Goal: Task Accomplishment & Management: Manage account settings

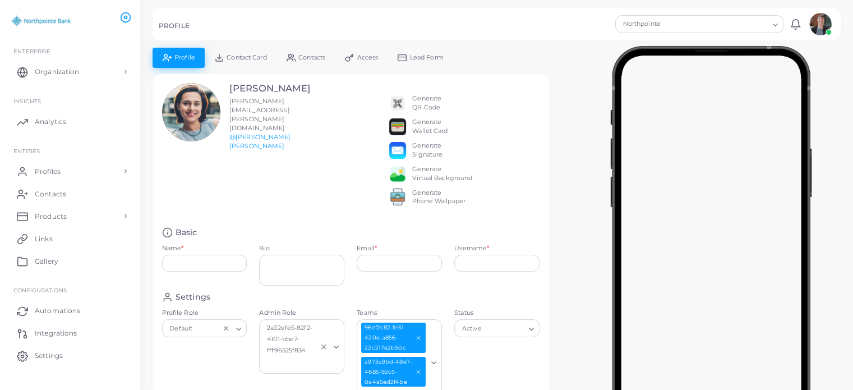
type input "**********"
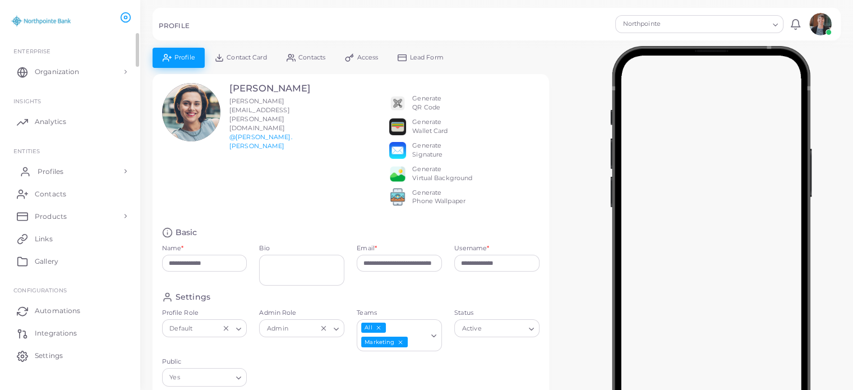
click at [65, 169] on link "Profiles" at bounding box center [69, 171] width 123 height 22
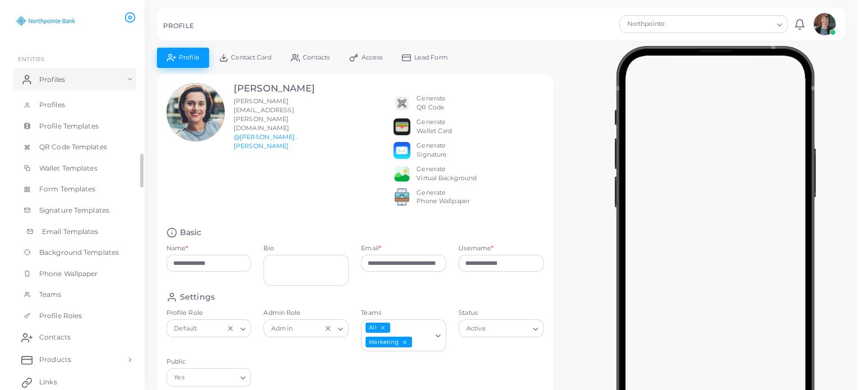
scroll to position [92, 0]
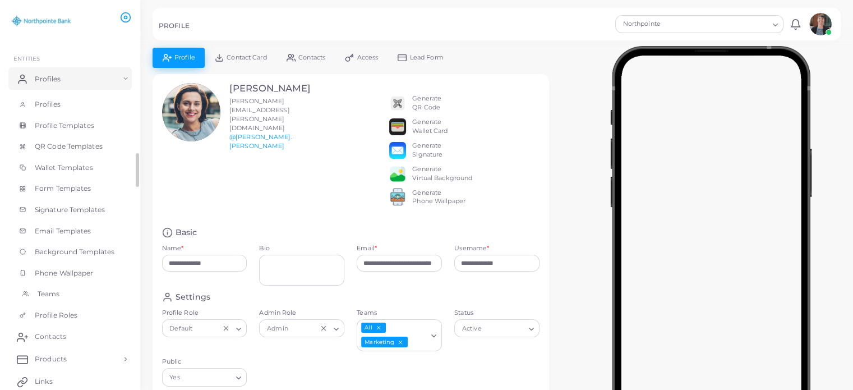
click at [47, 296] on span "Teams" at bounding box center [49, 294] width 22 height 10
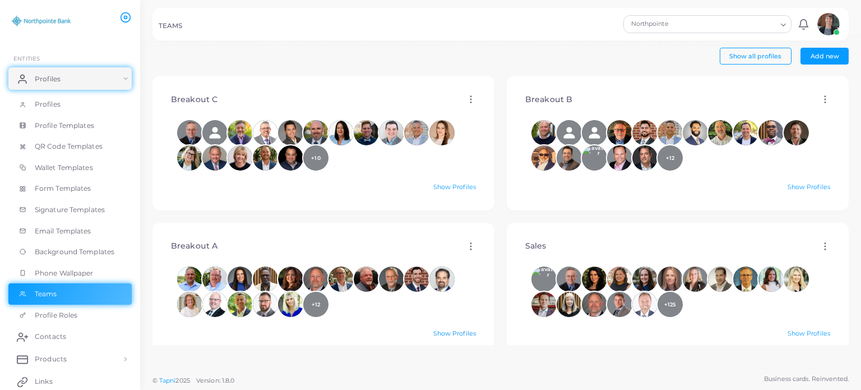
click at [438, 334] on link "Show Profiles" at bounding box center [454, 333] width 43 height 8
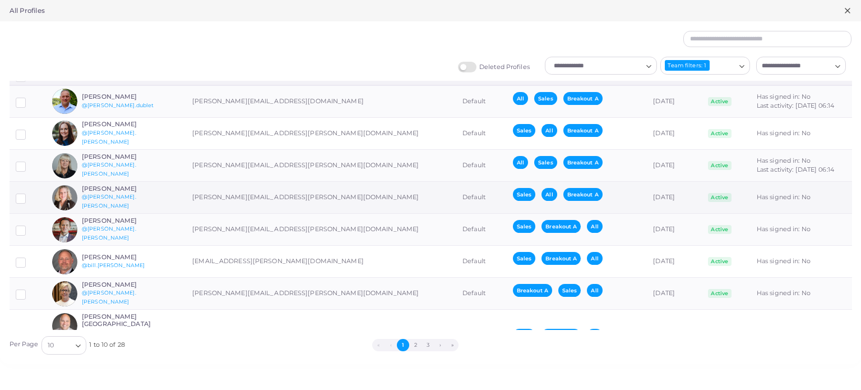
scroll to position [15, 0]
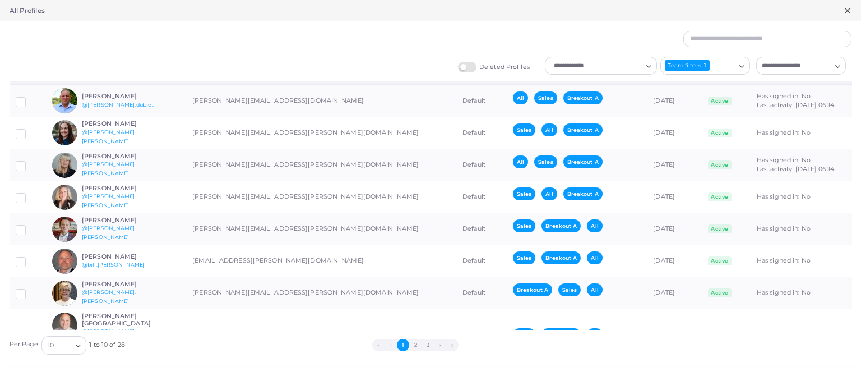
click at [331, 64] on div "Deleted Profiles Loading... Team filters: 1 Loading... Loading..." at bounding box center [430, 69] width 855 height 24
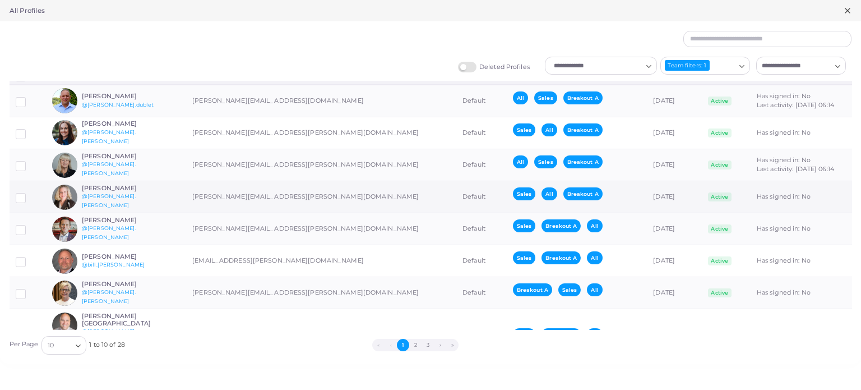
click at [563, 194] on span "Breakout A" at bounding box center [582, 193] width 39 height 13
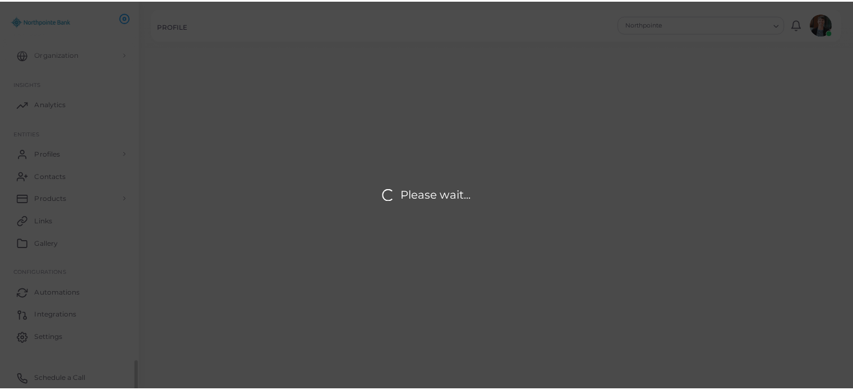
scroll to position [17, 0]
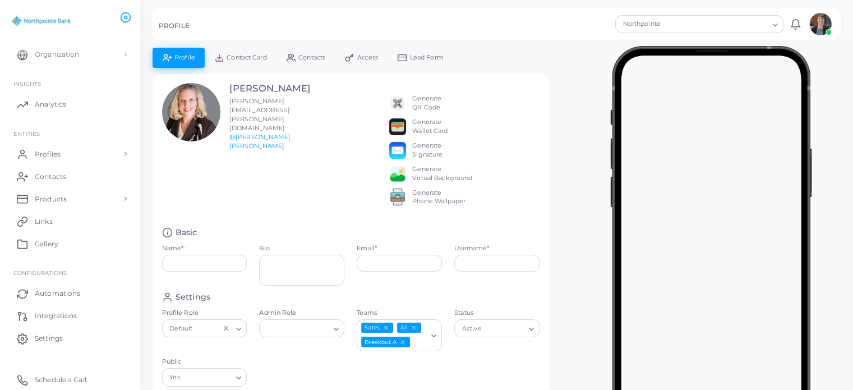
type input "**********"
type textarea "**********"
type input "**********"
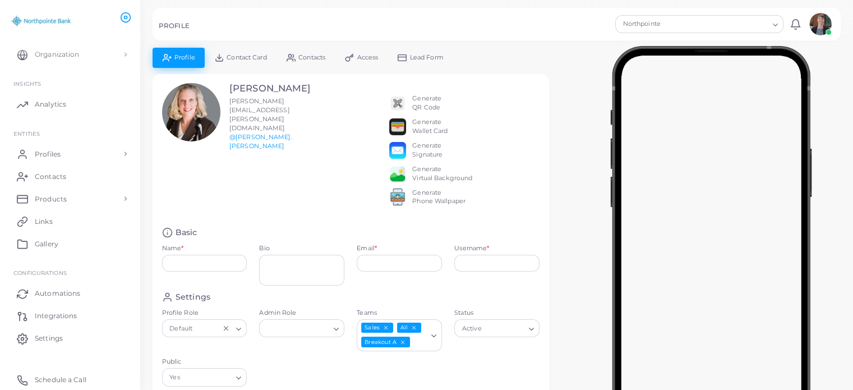
type input "**********"
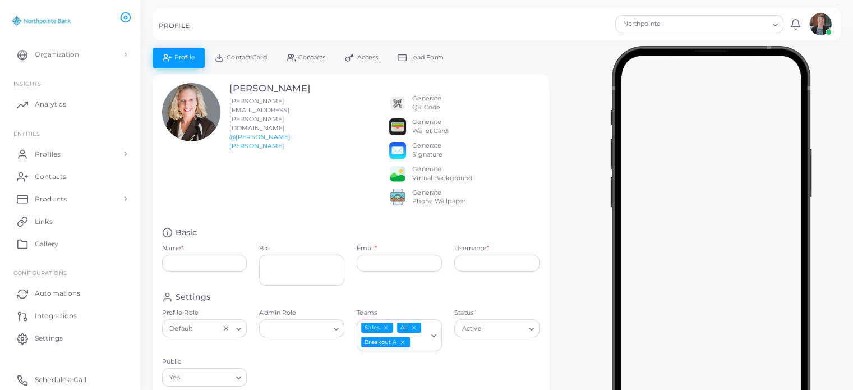
type input "**********"
click at [401, 345] on icon "Deselect Breakout A" at bounding box center [403, 342] width 6 height 6
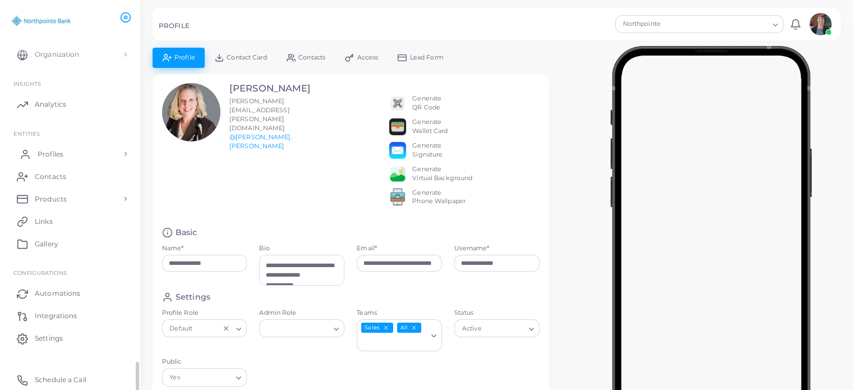
click at [66, 154] on link "Profiles" at bounding box center [69, 153] width 123 height 22
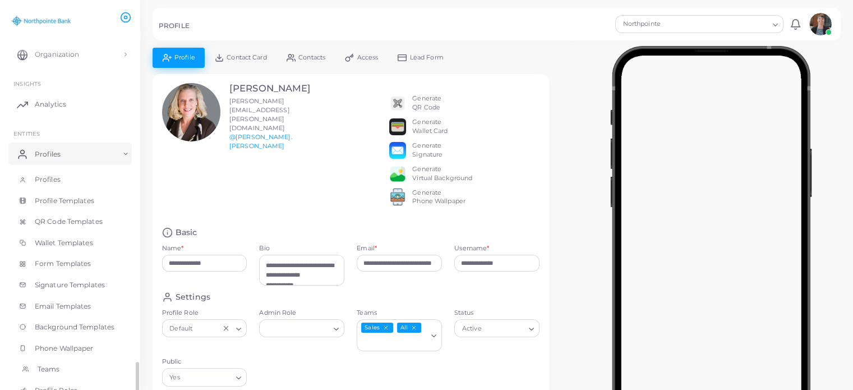
click at [47, 362] on link "Teams" at bounding box center [69, 368] width 123 height 21
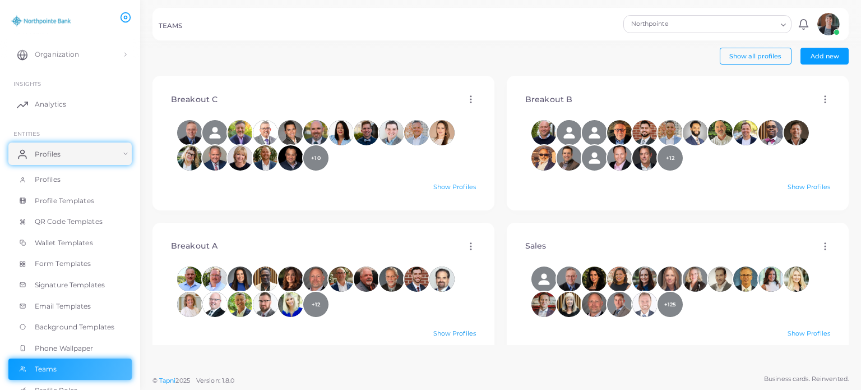
click at [444, 333] on link "Show Profiles" at bounding box center [454, 333] width 43 height 8
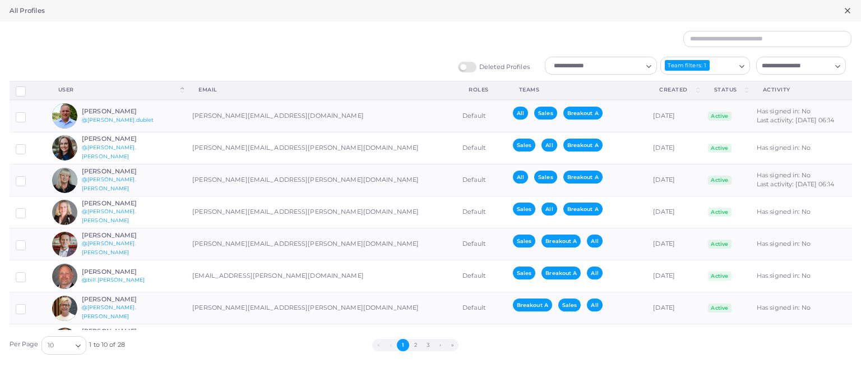
click at [155, 47] on div at bounding box center [502, 39] width 712 height 17
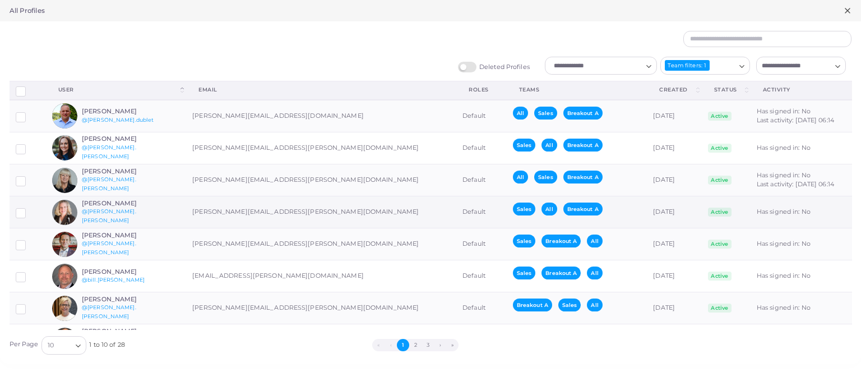
click at [110, 204] on h6 "[PERSON_NAME]" at bounding box center [123, 203] width 82 height 7
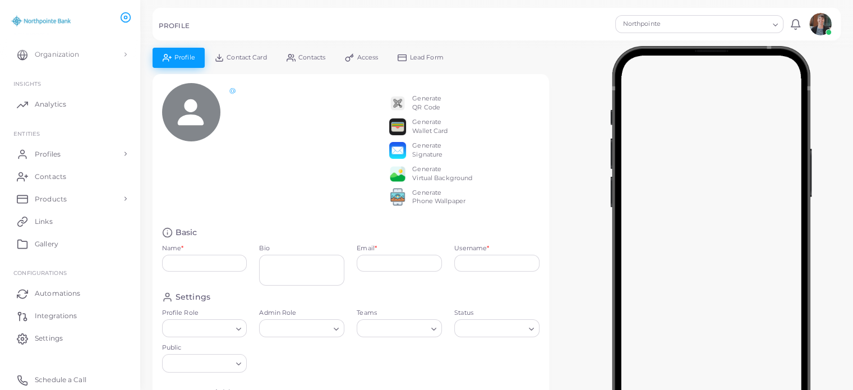
type input "**********"
type textarea "**********"
type input "**********"
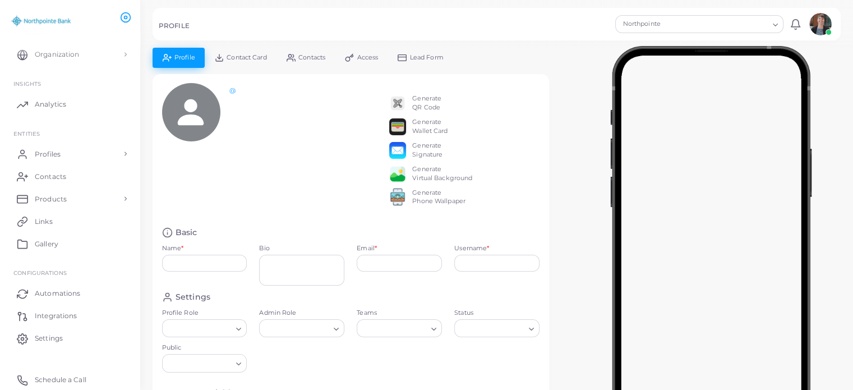
type input "**********"
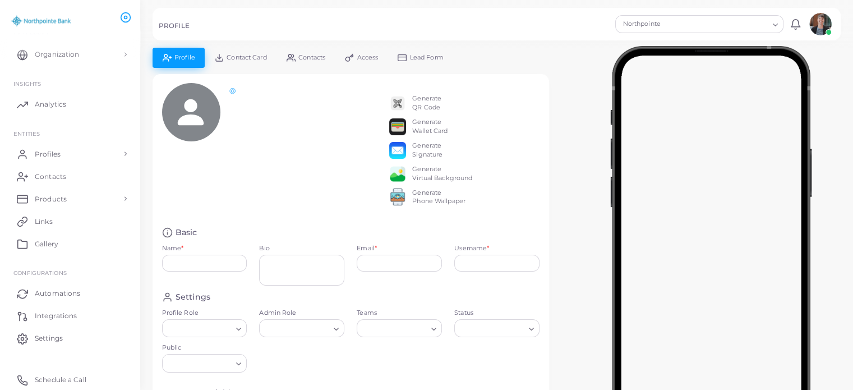
type input "**********"
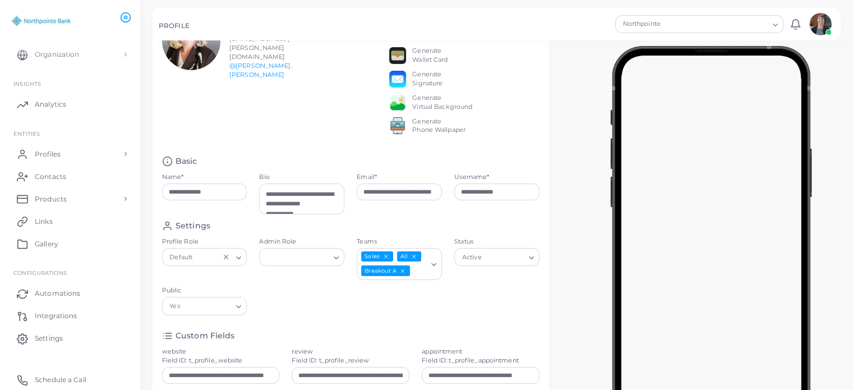
scroll to position [72, 0]
click at [403, 273] on icon "Deselect Breakout A" at bounding box center [403, 270] width 6 height 6
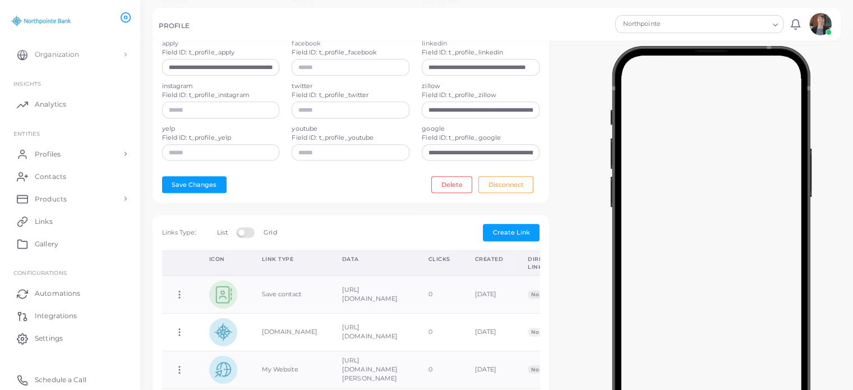
scroll to position [423, 0]
click at [182, 189] on button "Save Changes" at bounding box center [194, 183] width 64 height 17
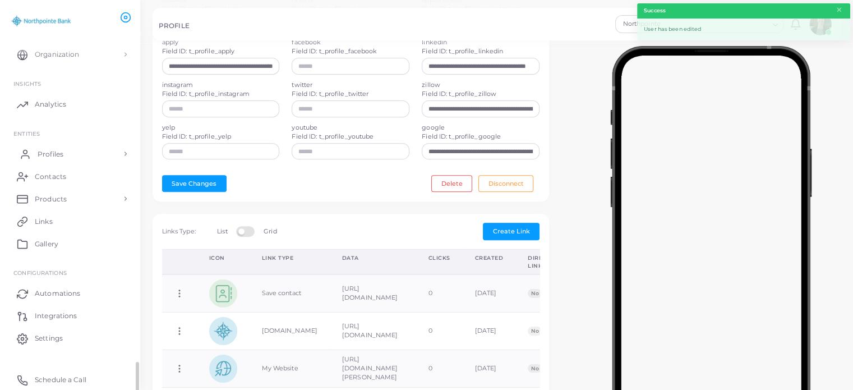
click at [74, 155] on link "Profiles" at bounding box center [69, 153] width 123 height 22
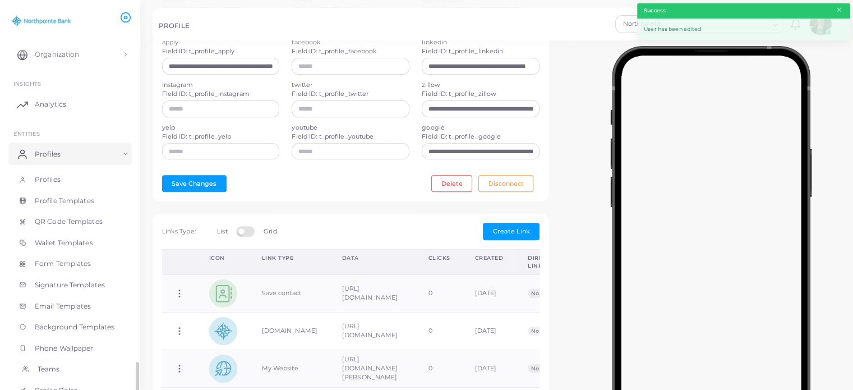
click at [43, 367] on span "Teams" at bounding box center [49, 369] width 22 height 10
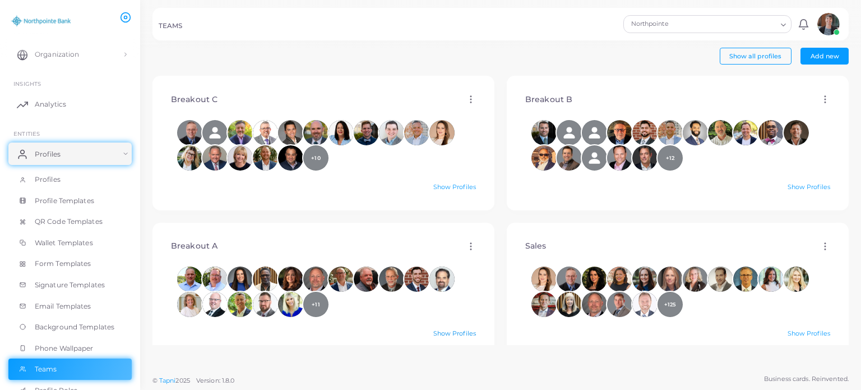
click at [443, 332] on link "Show Profiles" at bounding box center [454, 333] width 43 height 8
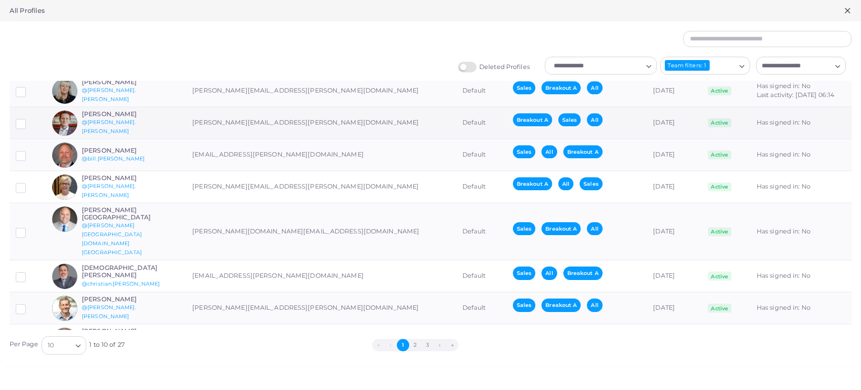
scroll to position [94, 0]
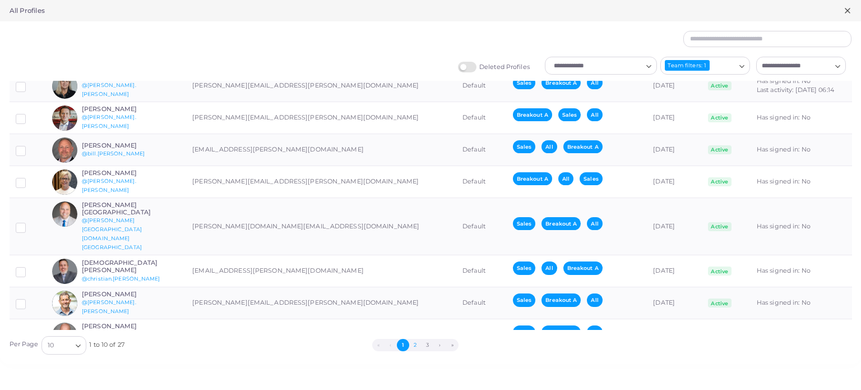
click at [416, 342] on button "2" at bounding box center [415, 345] width 12 height 12
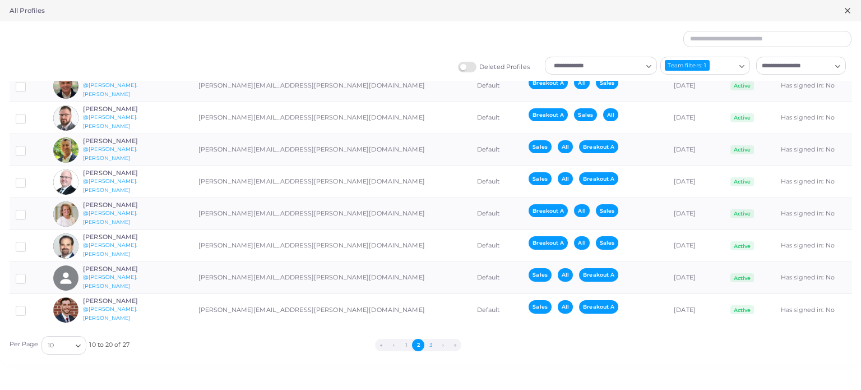
click at [429, 345] on button "3" at bounding box center [430, 345] width 12 height 12
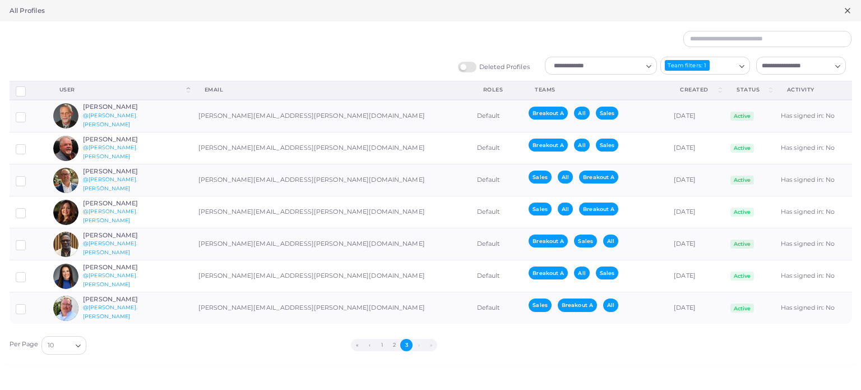
click at [847, 12] on icon at bounding box center [847, 10] width 9 height 9
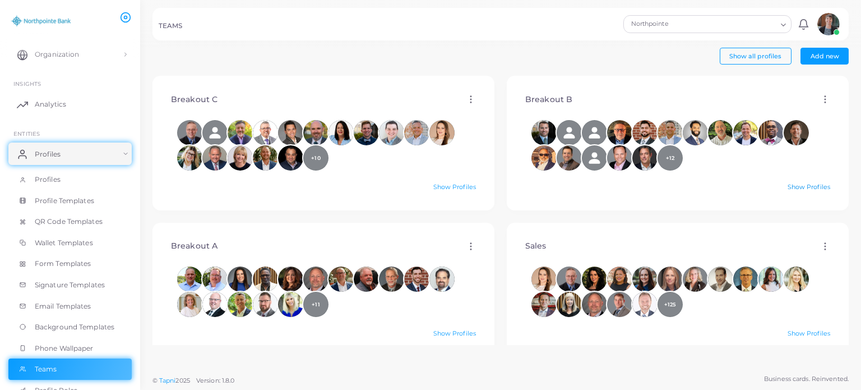
click at [793, 187] on link "Show Profiles" at bounding box center [808, 187] width 43 height 8
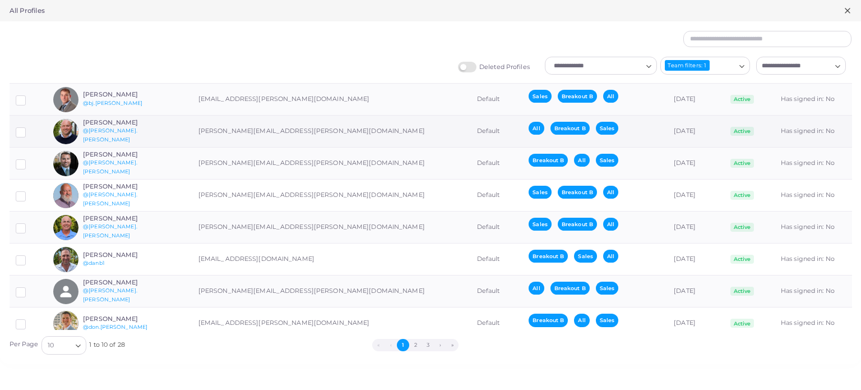
scroll to position [94, 0]
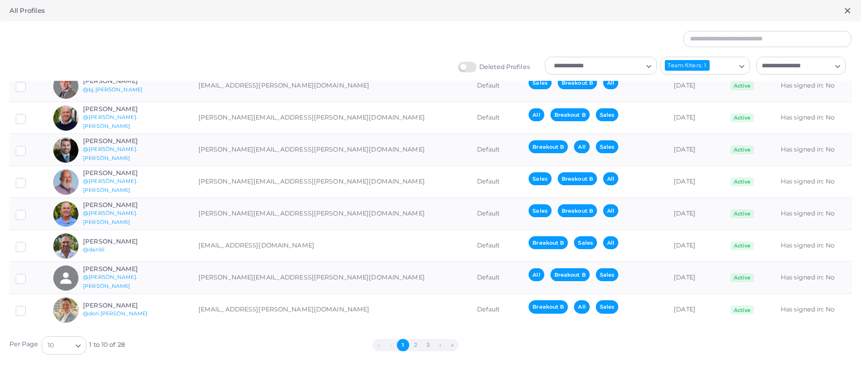
click at [414, 339] on button "2" at bounding box center [415, 345] width 12 height 12
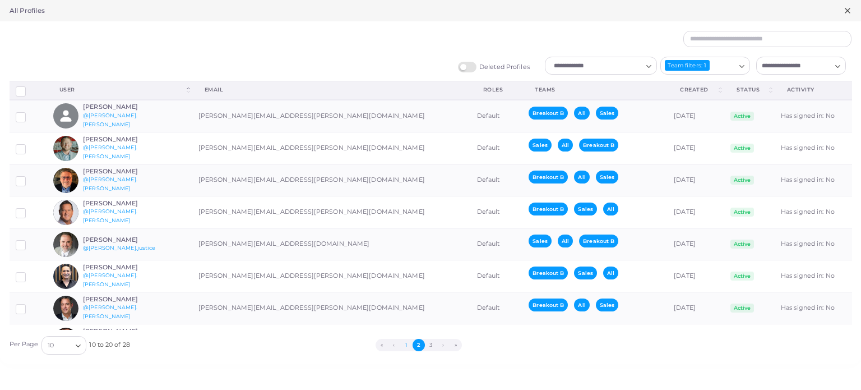
click at [405, 344] on button "1" at bounding box center [406, 345] width 12 height 12
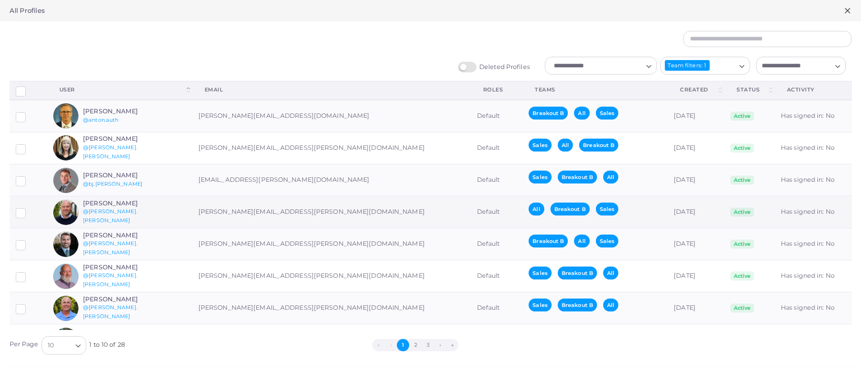
scroll to position [94, 0]
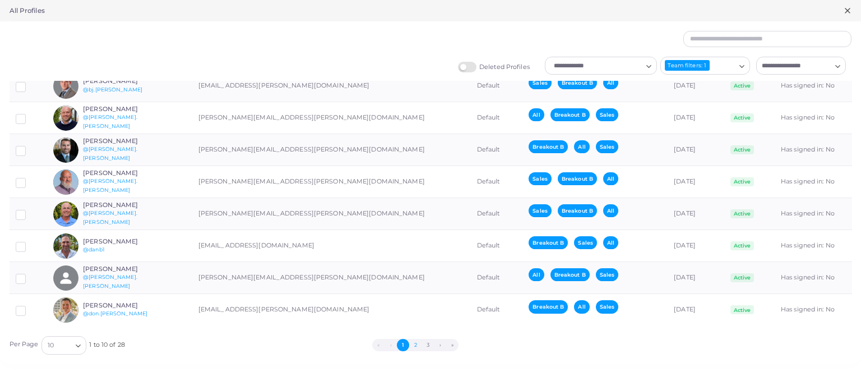
click at [414, 340] on button "2" at bounding box center [415, 345] width 12 height 12
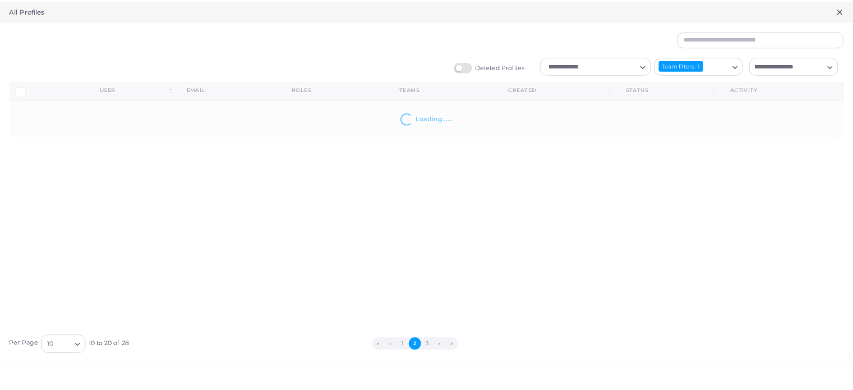
scroll to position [0, 0]
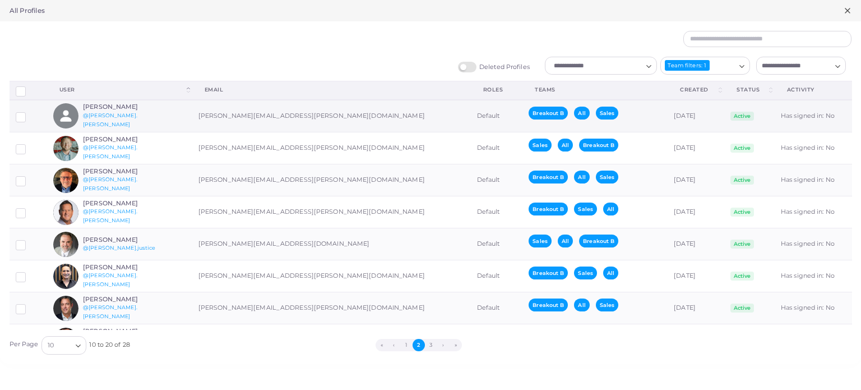
click at [137, 110] on h6 "[PERSON_NAME]" at bounding box center [124, 106] width 82 height 7
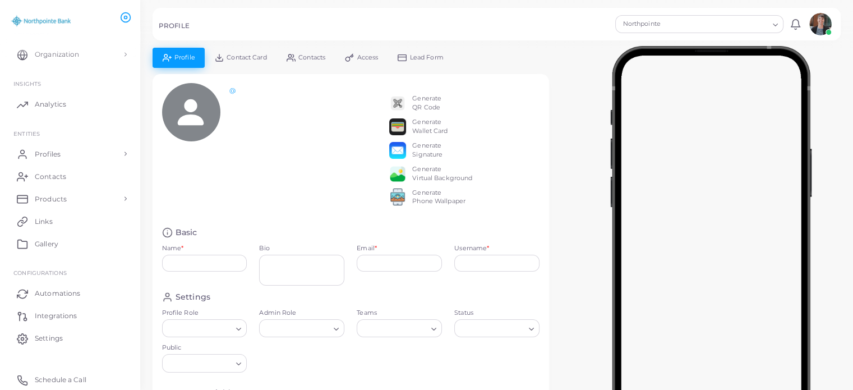
type input "**********"
type textarea "**********"
type input "**********"
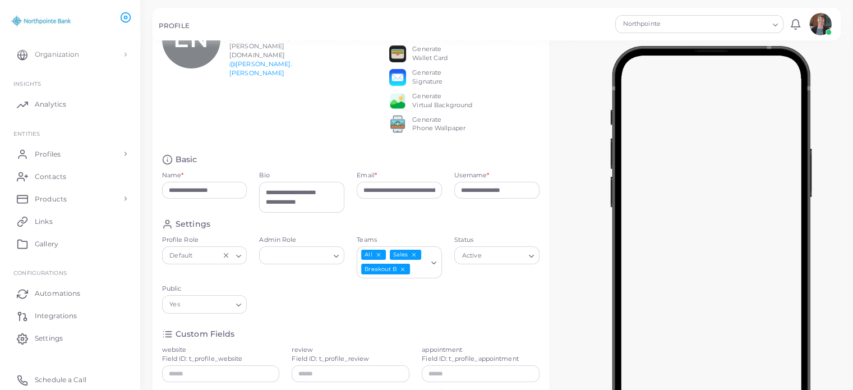
scroll to position [73, 0]
click at [400, 271] on icon "Deselect Breakout B" at bounding box center [403, 268] width 6 height 6
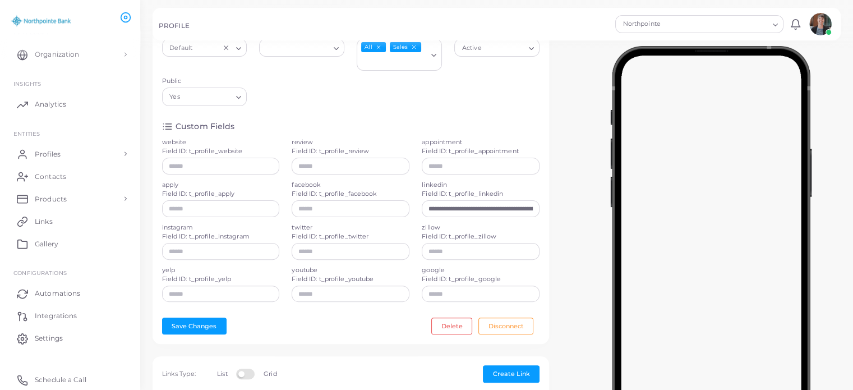
scroll to position [281, 0]
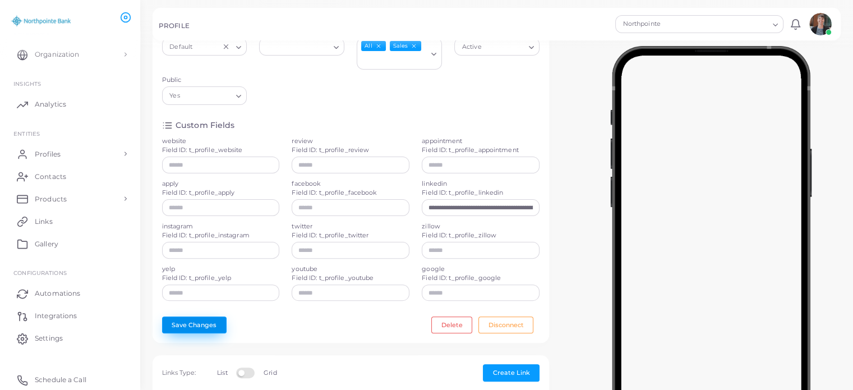
click at [200, 333] on button "Save Changes" at bounding box center [194, 324] width 64 height 17
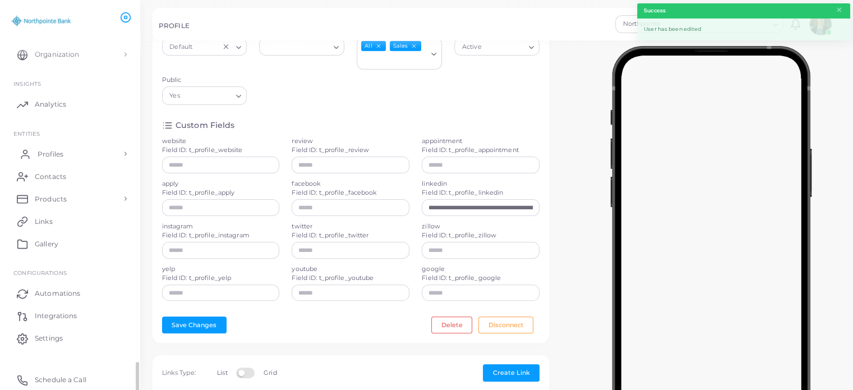
click at [57, 156] on span "Profiles" at bounding box center [51, 154] width 26 height 10
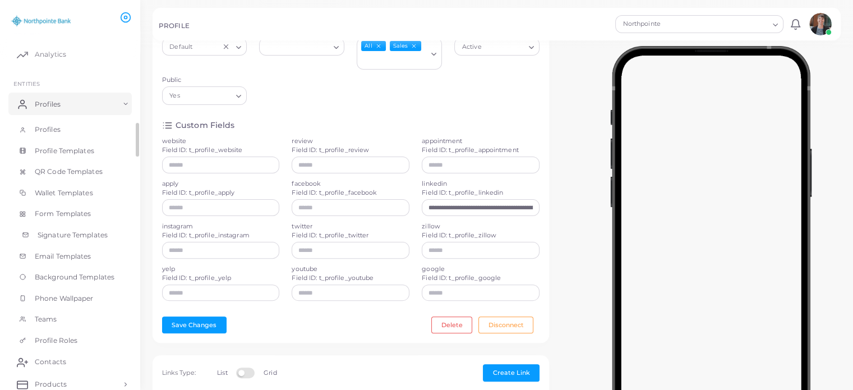
scroll to position [68, 0]
click at [49, 317] on span "Teams" at bounding box center [49, 318] width 22 height 10
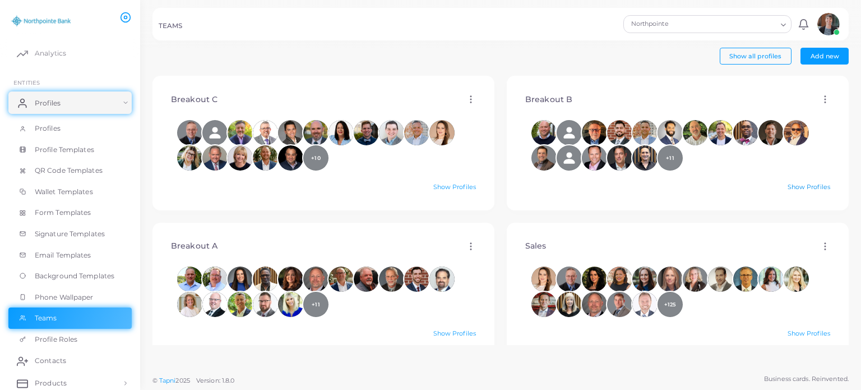
click at [794, 184] on link "Show Profiles" at bounding box center [808, 187] width 43 height 8
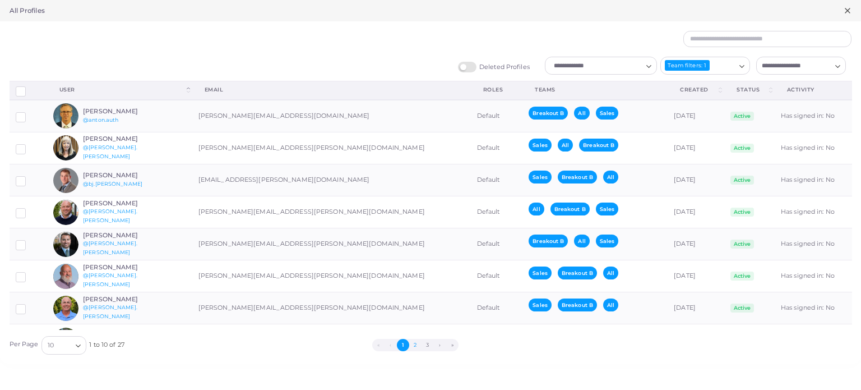
click at [416, 342] on button "2" at bounding box center [415, 345] width 12 height 12
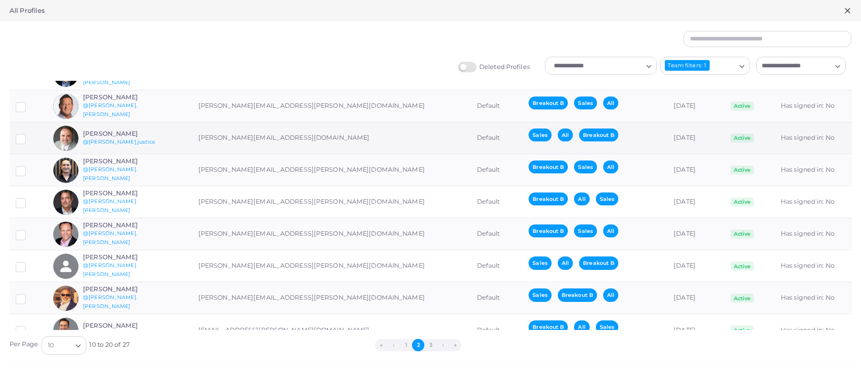
scroll to position [94, 0]
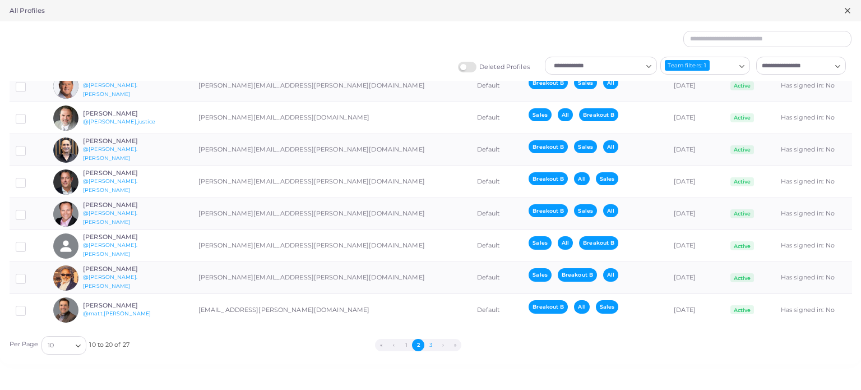
click at [428, 345] on button "3" at bounding box center [430, 345] width 12 height 12
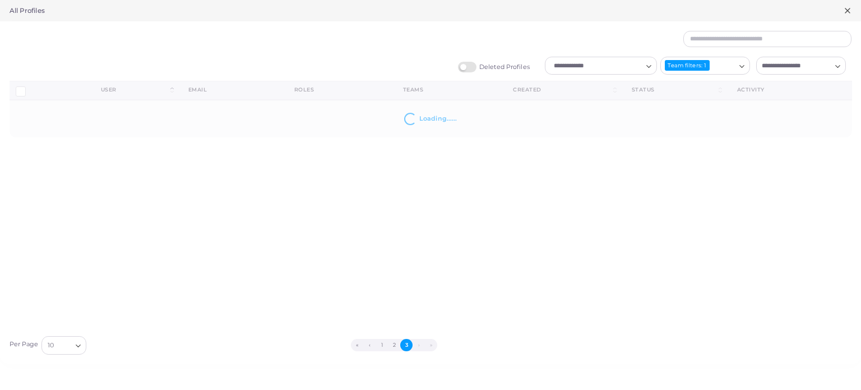
scroll to position [0, 0]
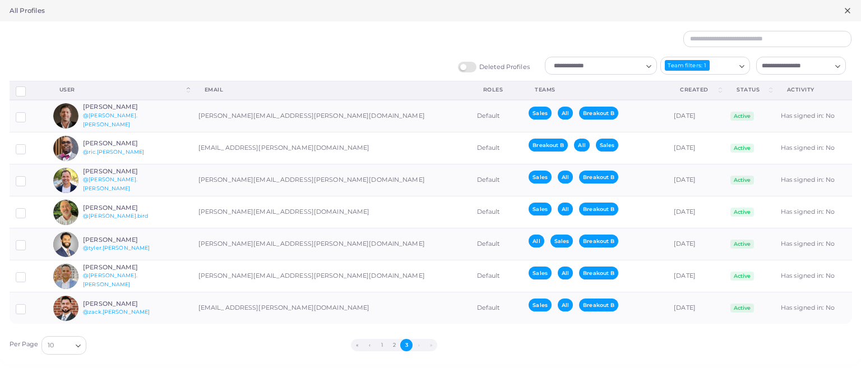
click at [847, 11] on icon at bounding box center [847, 10] width 9 height 9
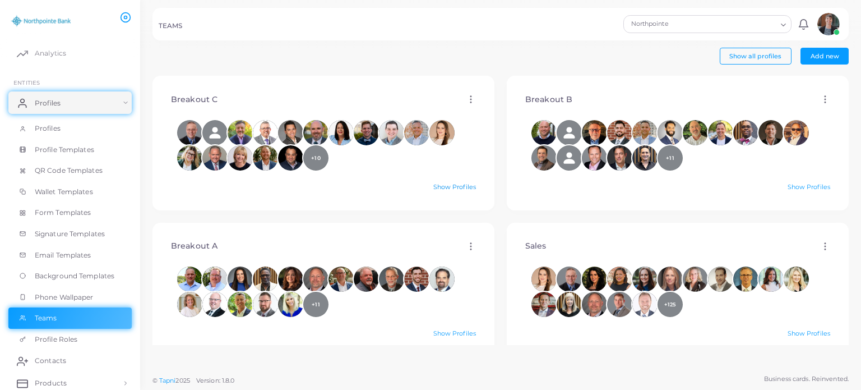
click at [450, 183] on link "Show Profiles" at bounding box center [454, 187] width 43 height 8
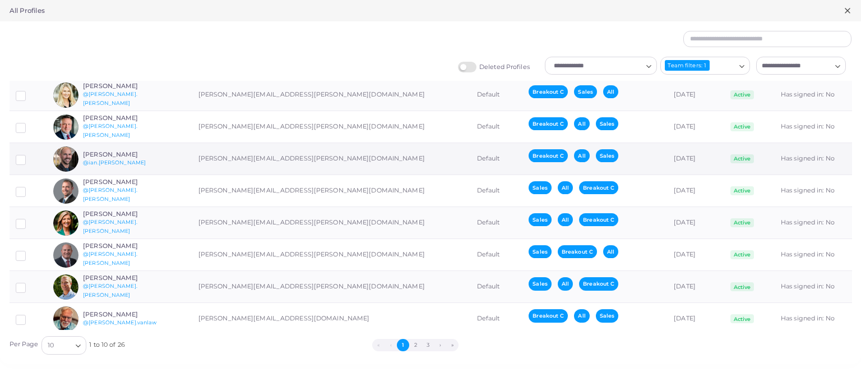
scroll to position [94, 0]
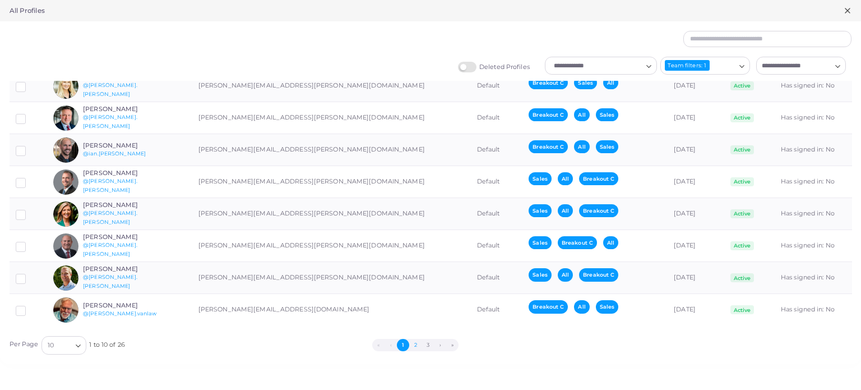
click at [411, 342] on button "2" at bounding box center [415, 345] width 12 height 12
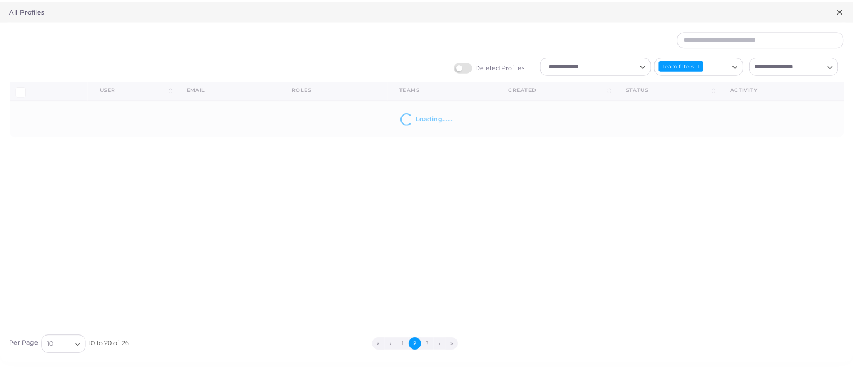
scroll to position [0, 0]
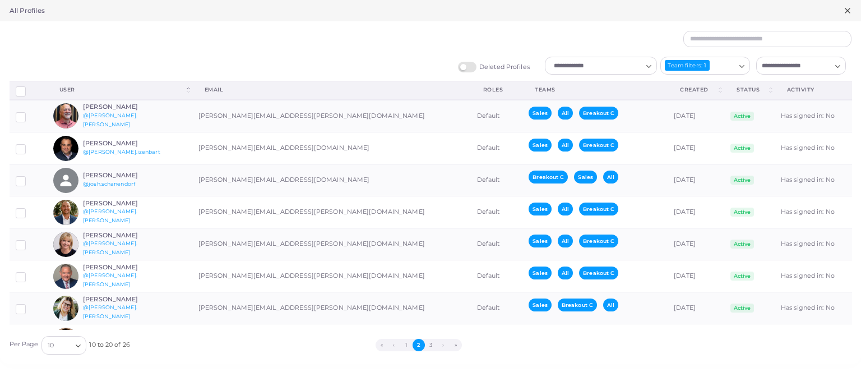
click at [849, 11] on icon at bounding box center [847, 10] width 9 height 9
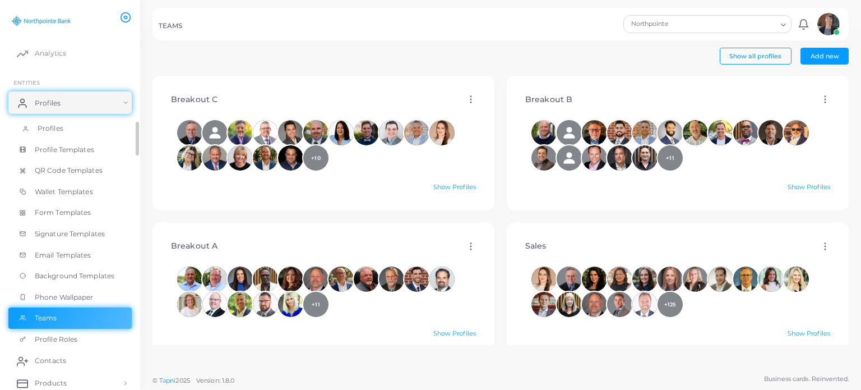
click at [56, 131] on span "Profiles" at bounding box center [51, 128] width 26 height 10
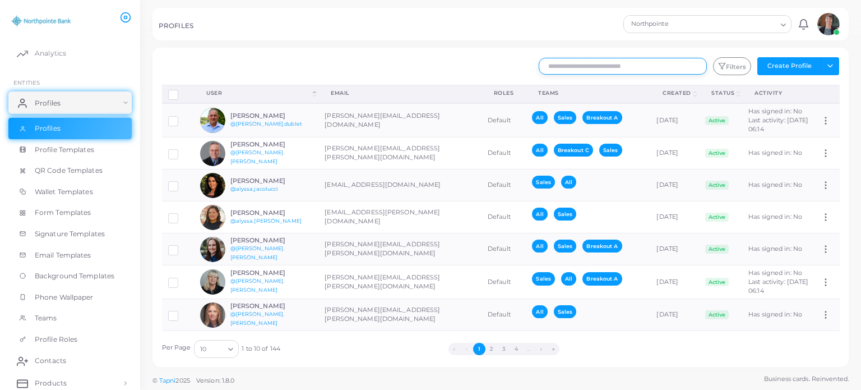
click at [582, 66] on input "text" at bounding box center [623, 66] width 168 height 17
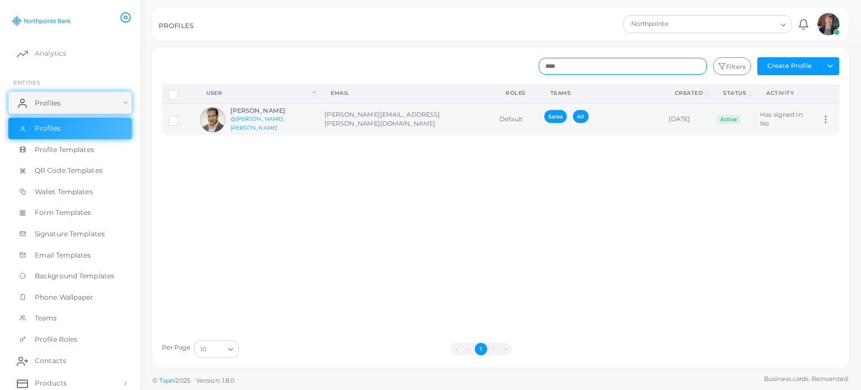
type input "****"
click at [251, 114] on h6 "[PERSON_NAME]" at bounding box center [271, 110] width 82 height 7
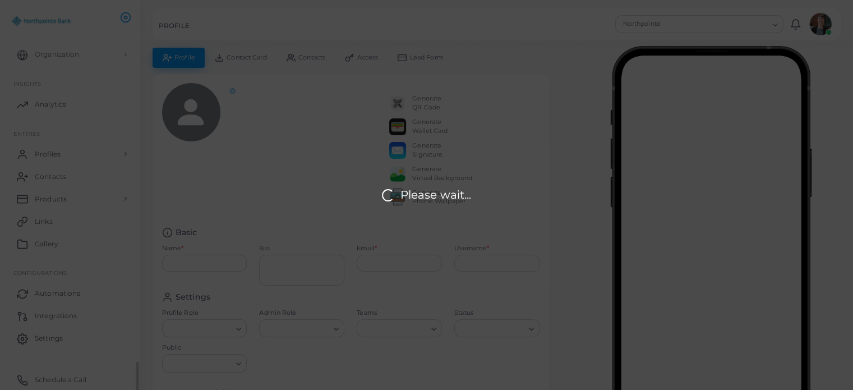
scroll to position [17, 0]
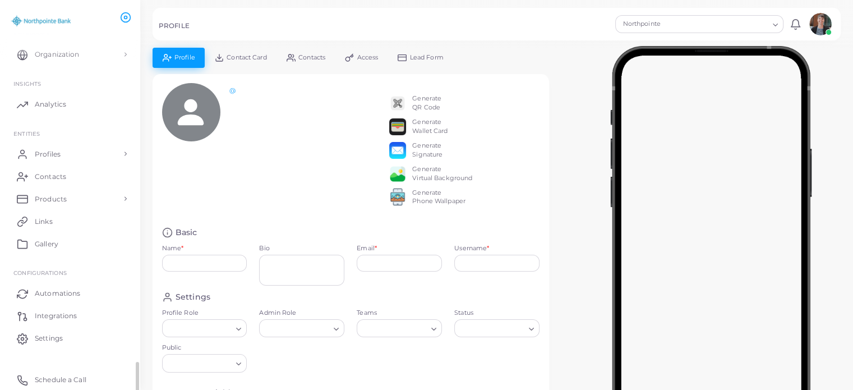
type input "**********"
type textarea "**********"
type input "**********"
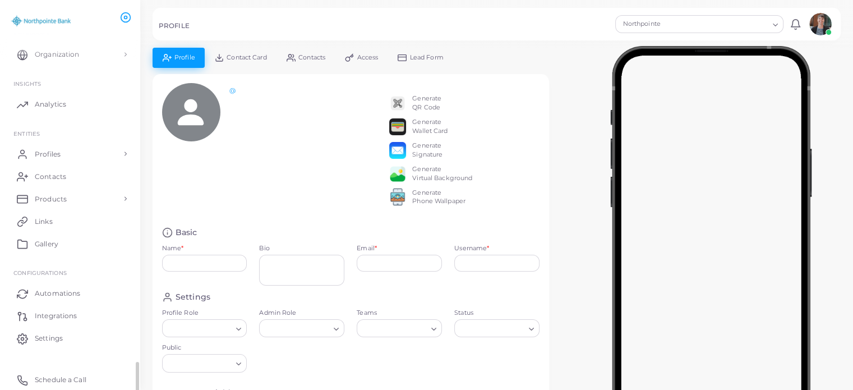
type input "**********"
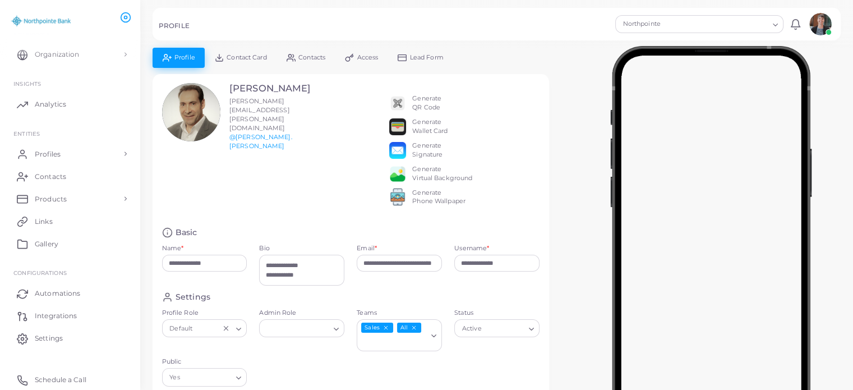
scroll to position [33, 0]
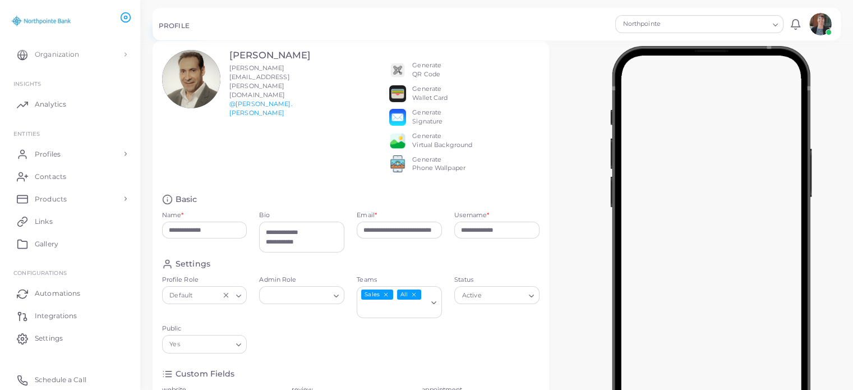
click at [376, 315] on input "Teams" at bounding box center [392, 309] width 68 height 12
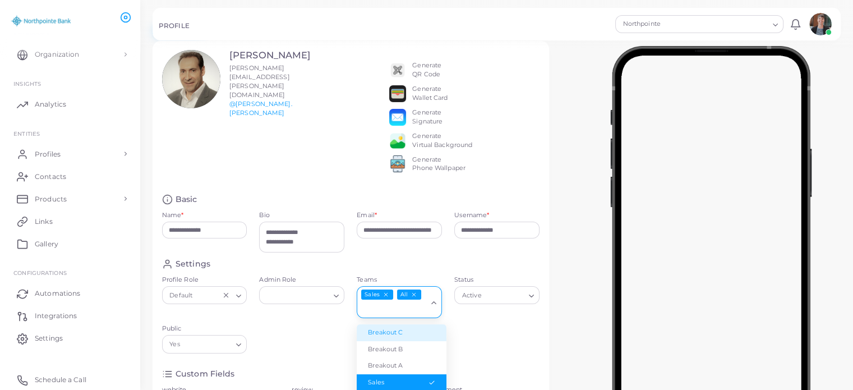
click at [393, 335] on li "Breakout C" at bounding box center [401, 332] width 90 height 17
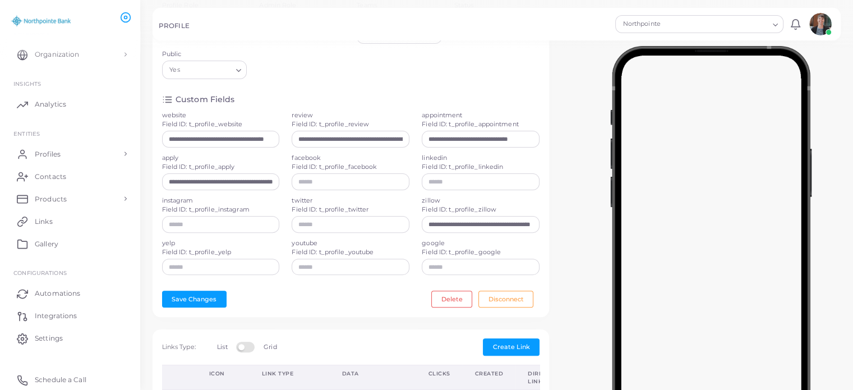
scroll to position [309, 0]
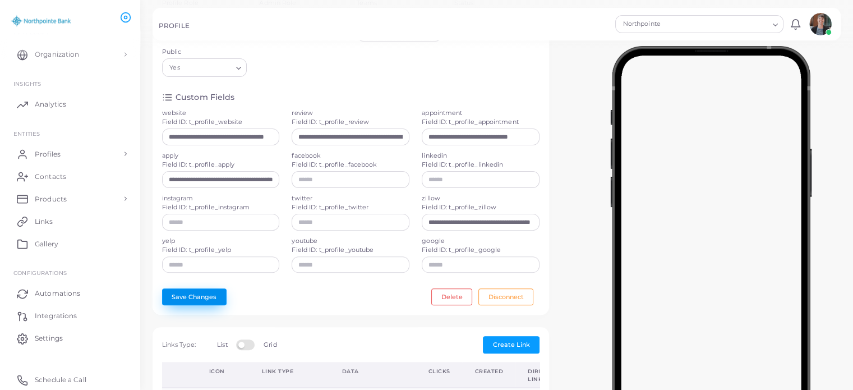
click at [209, 302] on button "Save Changes" at bounding box center [194, 296] width 64 height 17
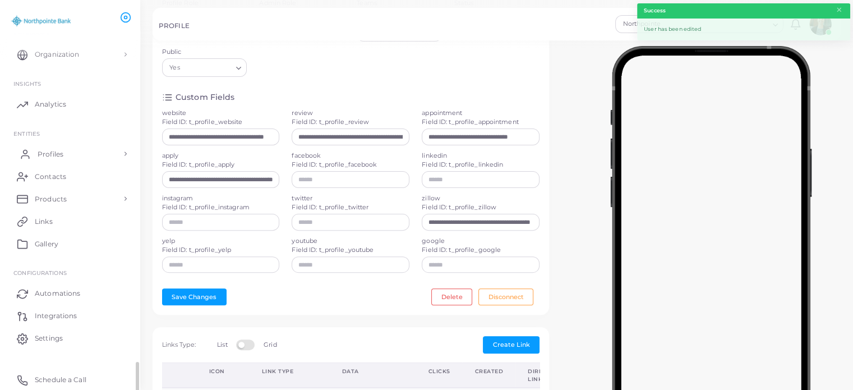
click at [64, 153] on link "Profiles" at bounding box center [69, 153] width 123 height 22
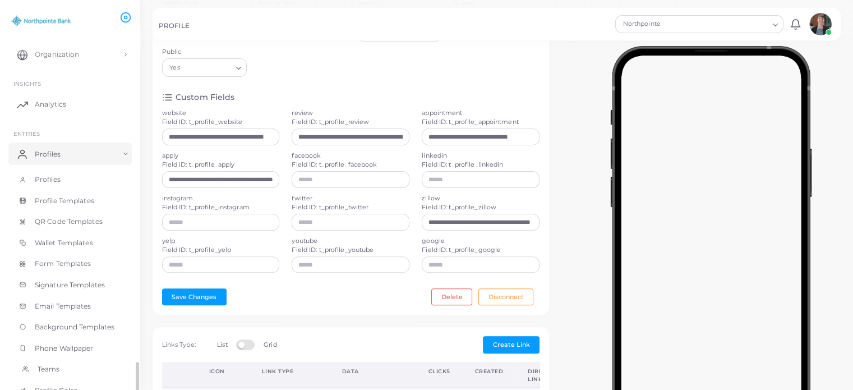
click at [49, 368] on span "Teams" at bounding box center [49, 369] width 22 height 10
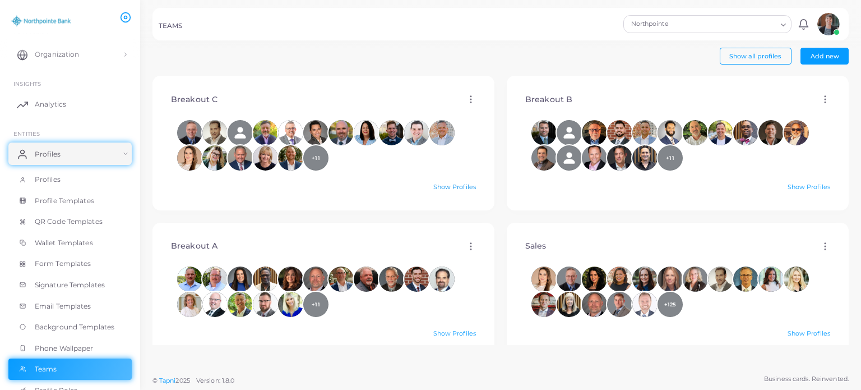
click at [438, 186] on link "Show Profiles" at bounding box center [454, 187] width 43 height 8
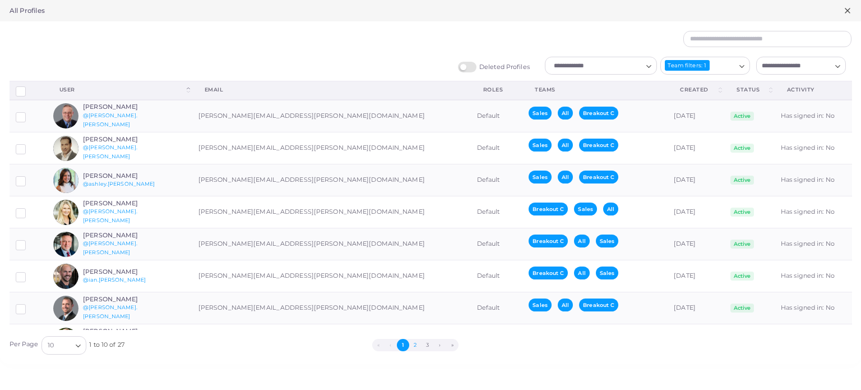
click at [415, 346] on button "2" at bounding box center [415, 345] width 12 height 12
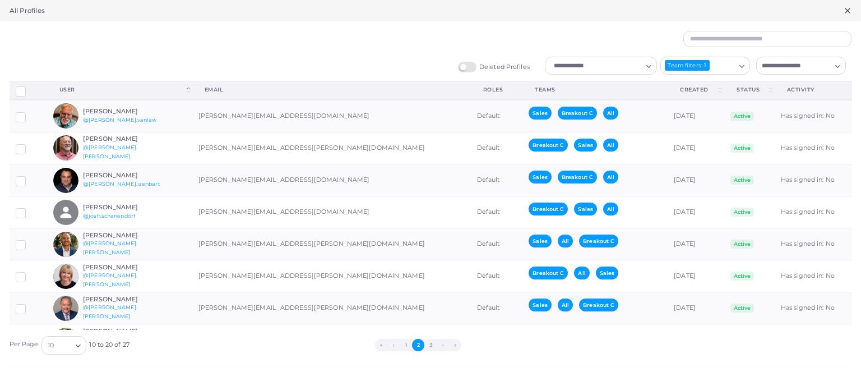
drag, startPoint x: 415, startPoint y: 346, endPoint x: 745, endPoint y: -58, distance: 521.7
click at [745, 0] on html "TEAMS Northpointe Loading... Notifications 0 New Mark All As Read [PERSON_NAME]…" at bounding box center [430, 195] width 861 height 390
click at [430, 345] on button "3" at bounding box center [430, 345] width 12 height 12
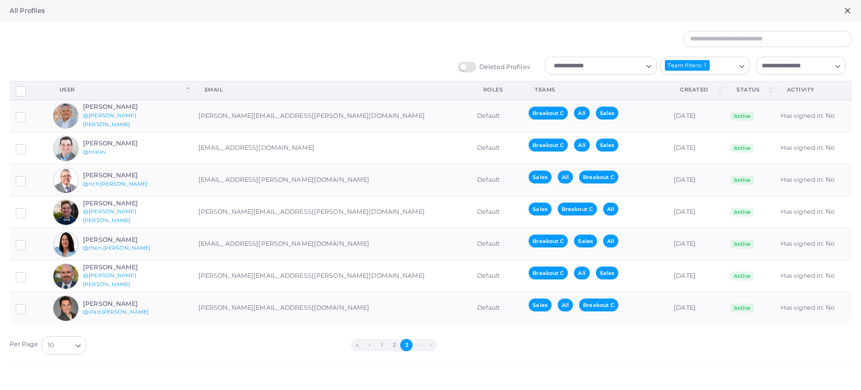
click at [844, 11] on icon at bounding box center [847, 10] width 9 height 9
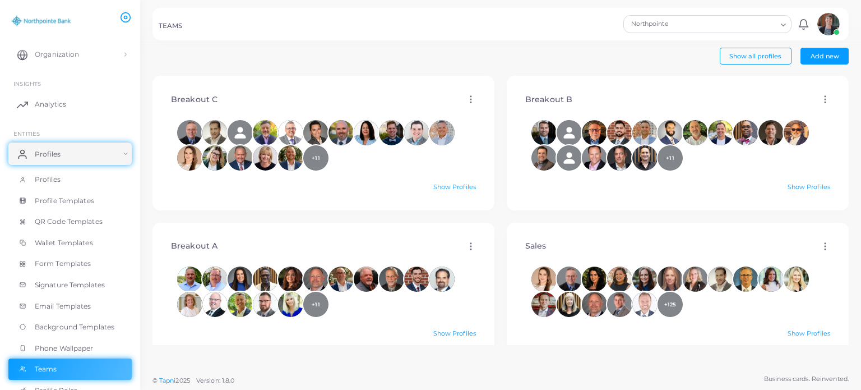
click at [444, 331] on link "Show Profiles" at bounding box center [454, 333] width 43 height 8
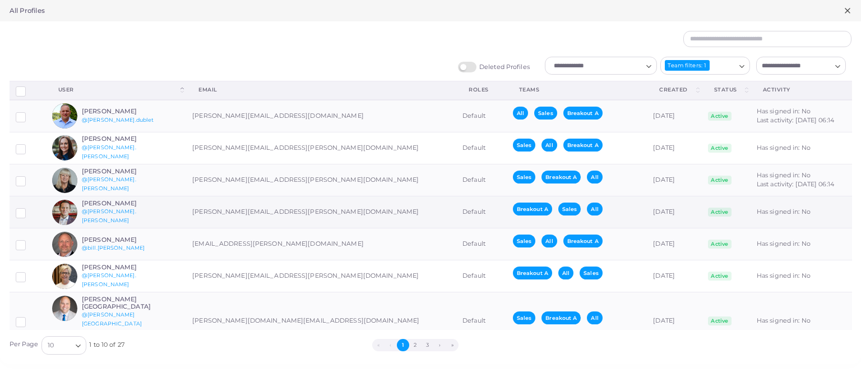
scroll to position [94, 0]
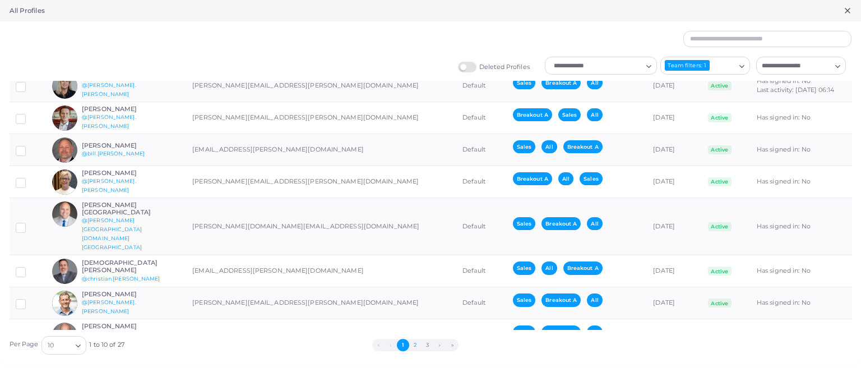
click at [418, 341] on button "2" at bounding box center [415, 345] width 12 height 12
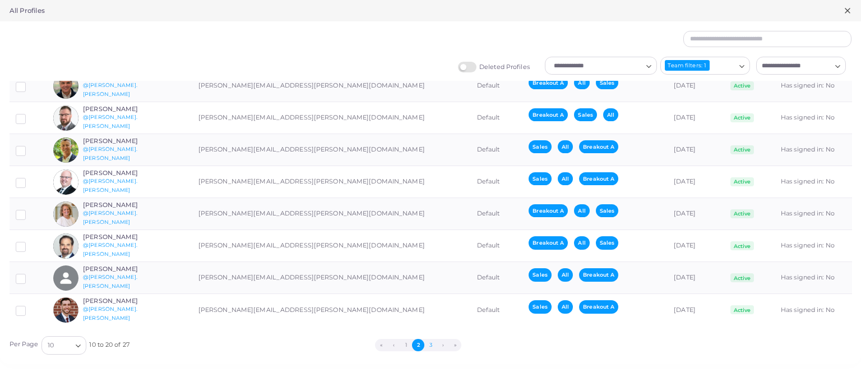
click at [430, 343] on button "3" at bounding box center [430, 345] width 12 height 12
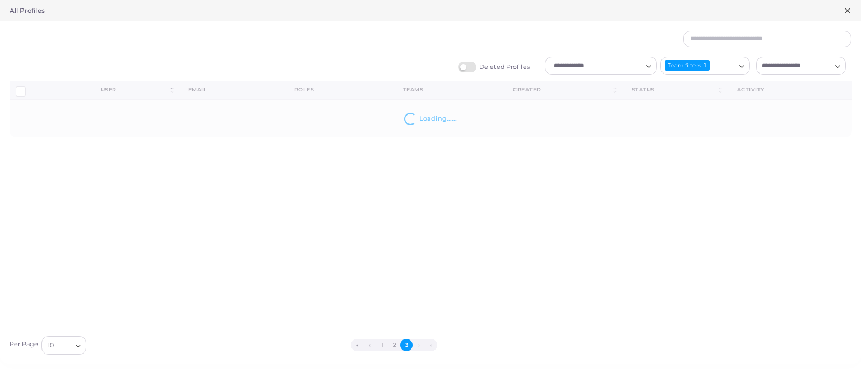
scroll to position [0, 0]
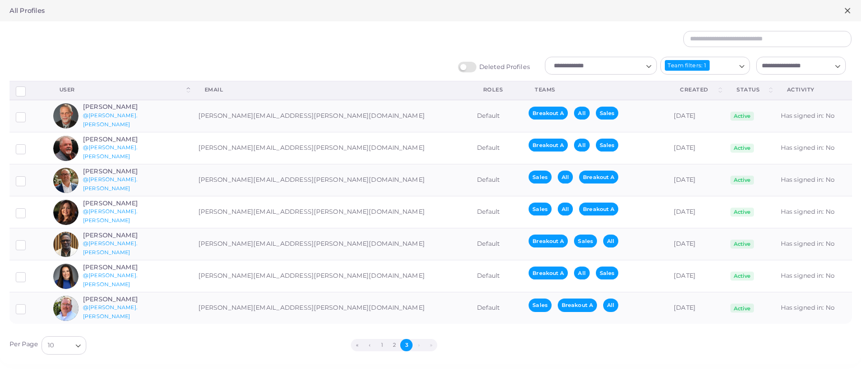
click at [849, 12] on icon at bounding box center [847, 10] width 9 height 9
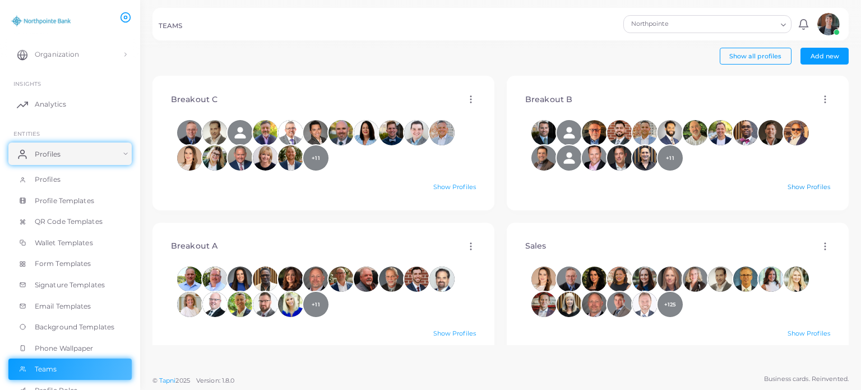
click at [794, 189] on link "Show Profiles" at bounding box center [808, 187] width 43 height 8
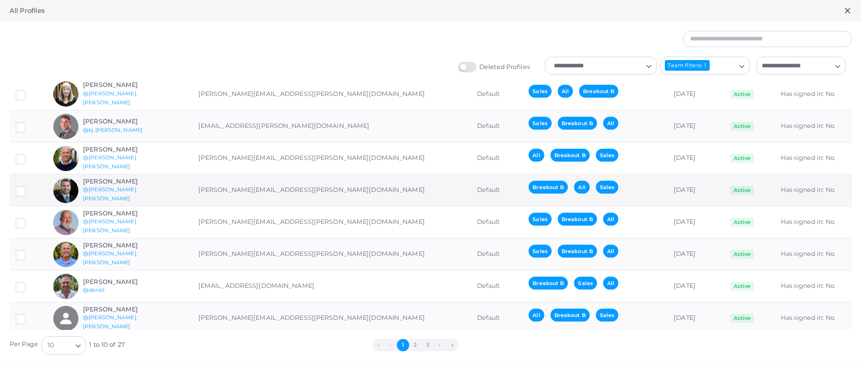
scroll to position [94, 0]
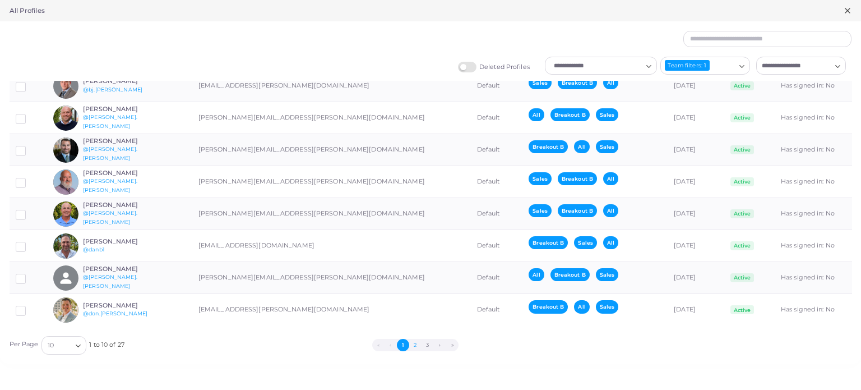
click at [416, 343] on button "2" at bounding box center [415, 345] width 12 height 12
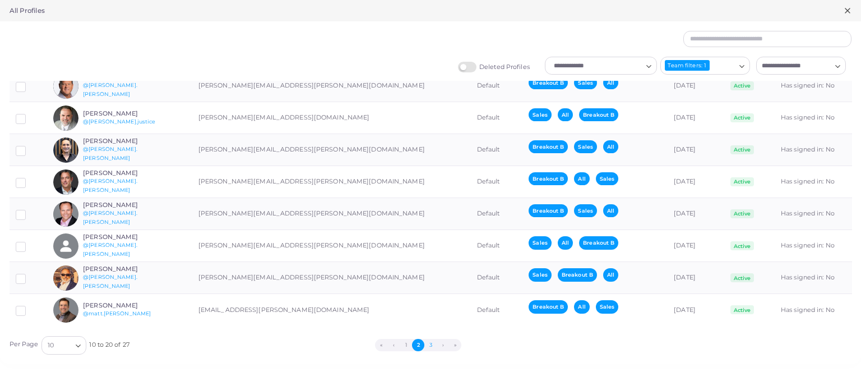
click at [430, 342] on button "3" at bounding box center [430, 345] width 12 height 12
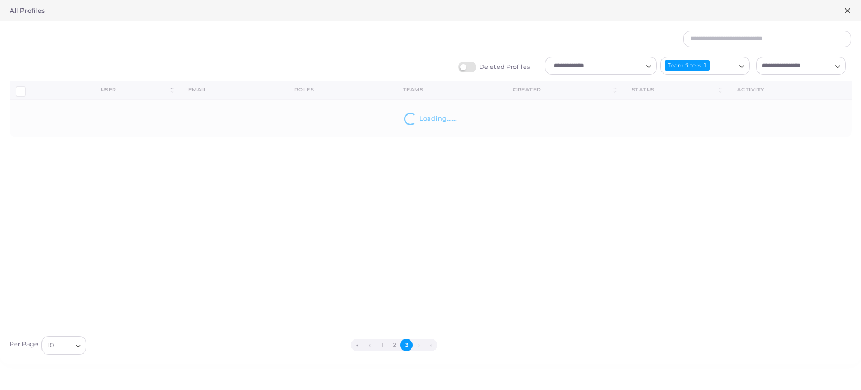
scroll to position [0, 0]
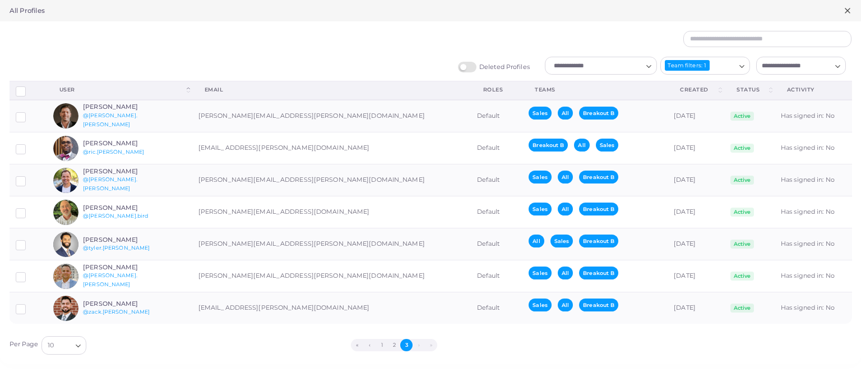
click at [846, 10] on line at bounding box center [847, 10] width 4 height 4
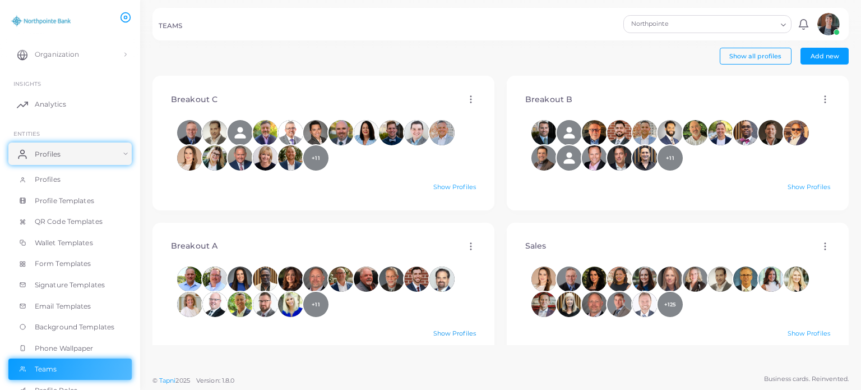
click at [444, 331] on link "Show Profiles" at bounding box center [454, 333] width 43 height 8
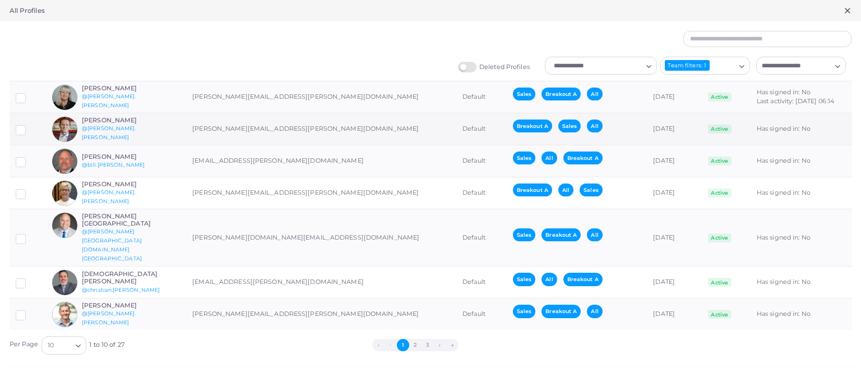
scroll to position [94, 0]
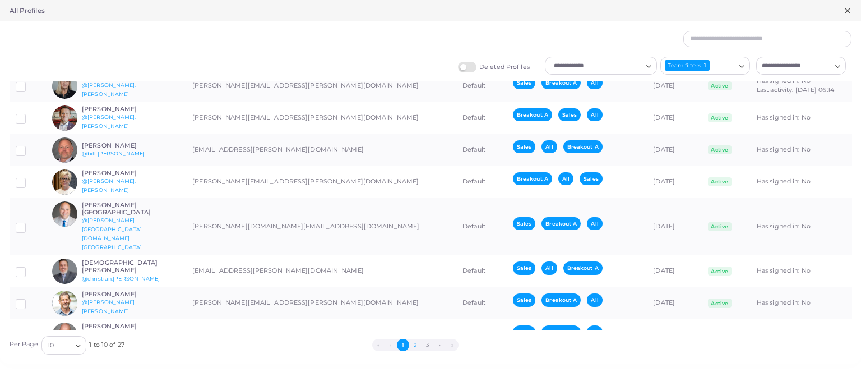
click at [415, 345] on button "2" at bounding box center [415, 345] width 12 height 12
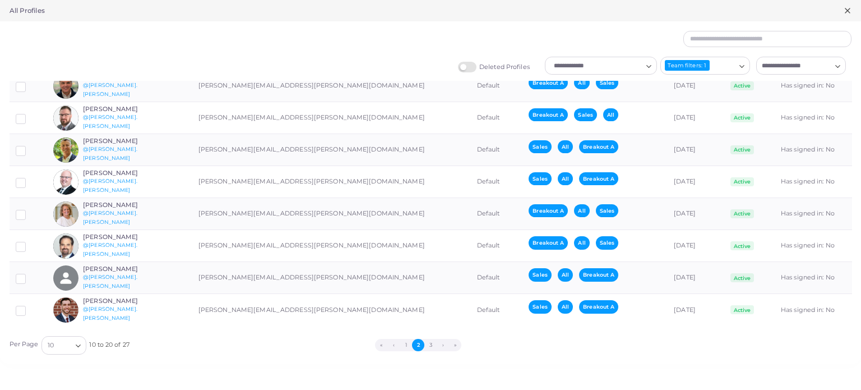
click at [843, 12] on icon at bounding box center [847, 10] width 9 height 9
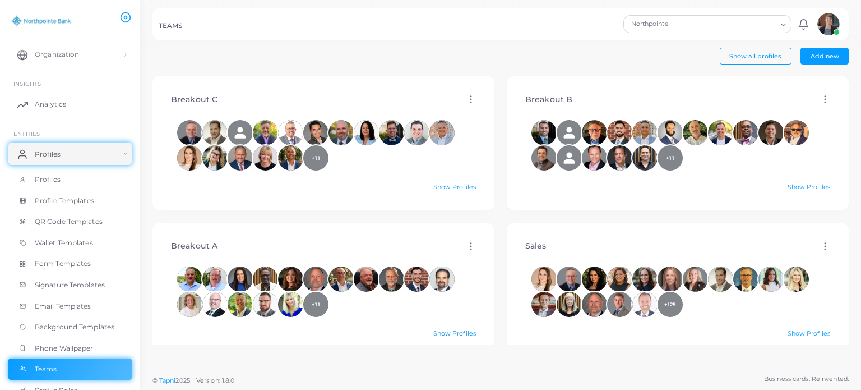
click at [444, 332] on link "Show Profiles" at bounding box center [454, 333] width 43 height 8
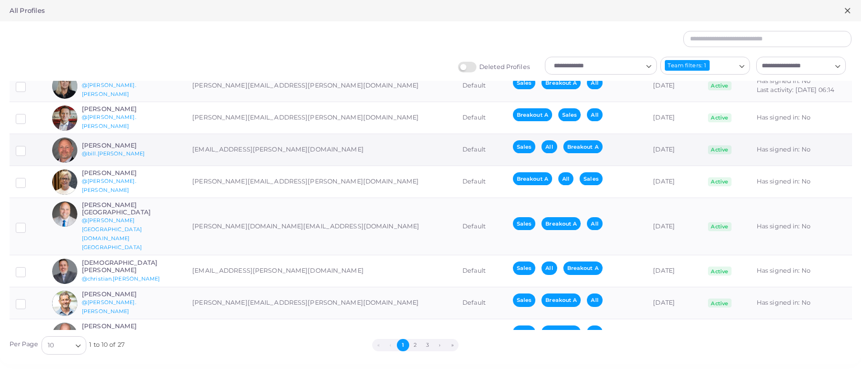
scroll to position [94, 0]
click at [417, 343] on button "2" at bounding box center [415, 345] width 12 height 12
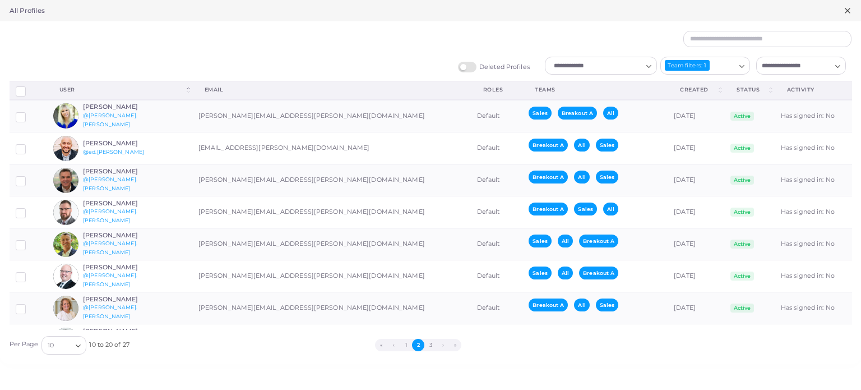
click at [217, 343] on ul "« ‹ 1 2 3 › »" at bounding box center [418, 345] width 578 height 12
click at [840, 11] on div "All Profiles" at bounding box center [430, 10] width 861 height 21
click at [845, 12] on icon at bounding box center [847, 10] width 9 height 9
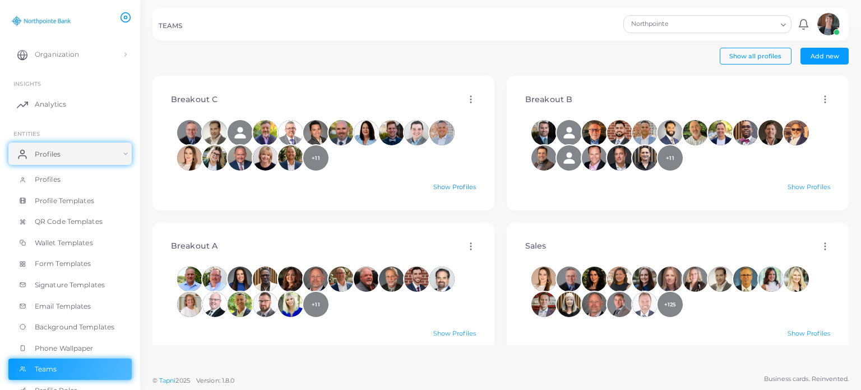
click at [450, 184] on link "Show Profiles" at bounding box center [454, 187] width 43 height 8
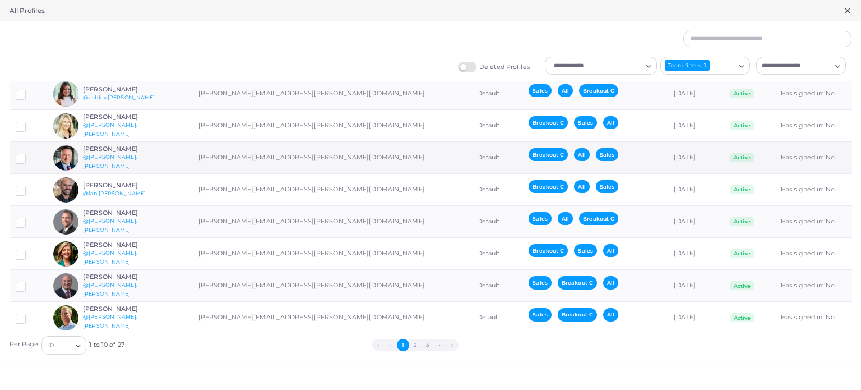
scroll to position [94, 0]
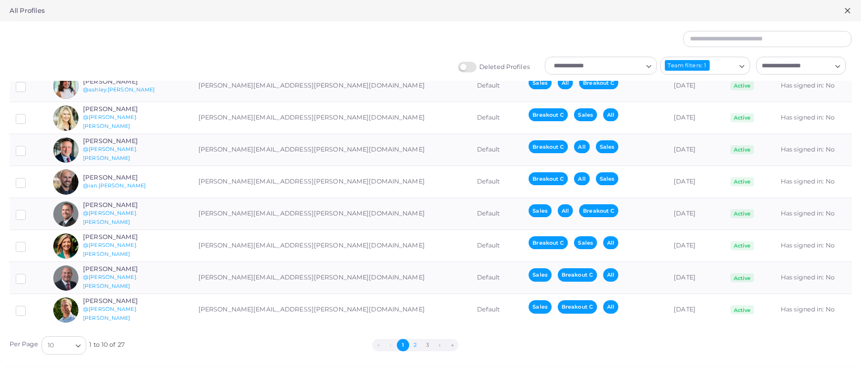
click at [413, 345] on button "2" at bounding box center [415, 345] width 12 height 12
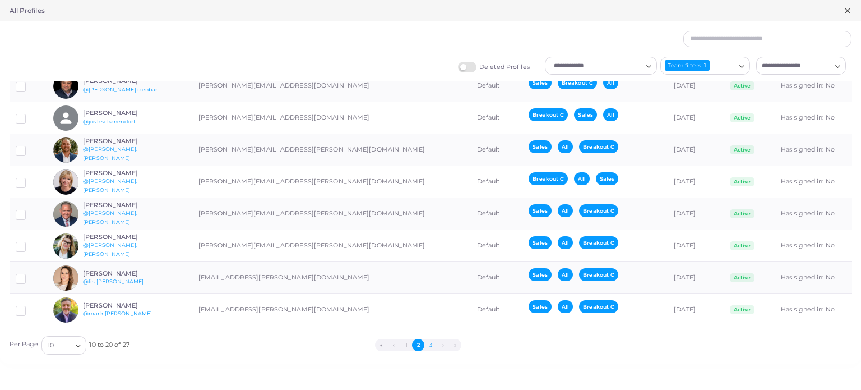
click at [432, 341] on button "3" at bounding box center [430, 345] width 12 height 12
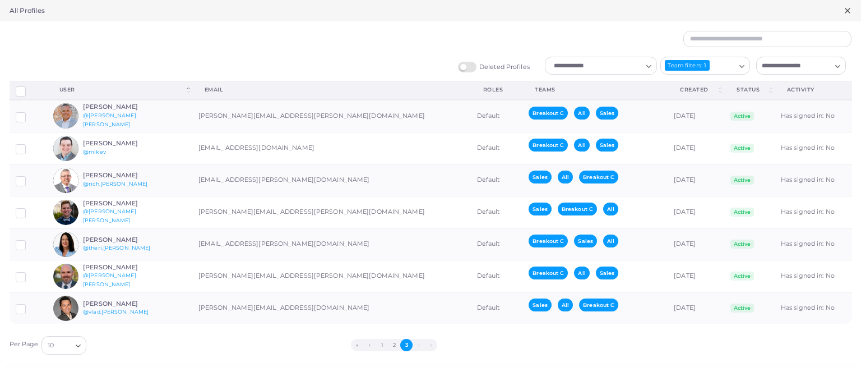
click at [846, 9] on icon at bounding box center [847, 10] width 9 height 9
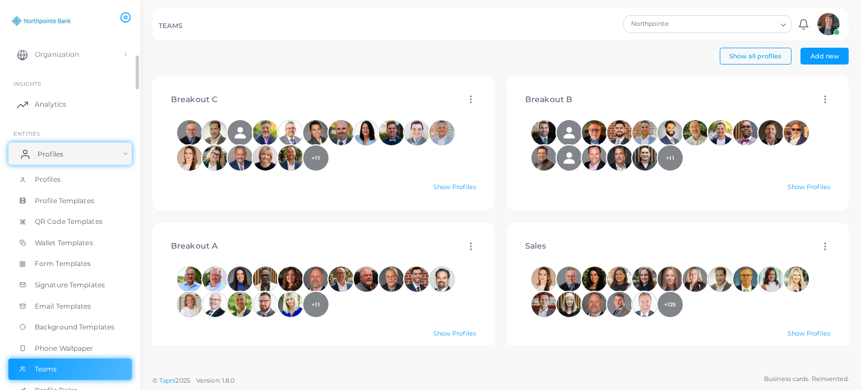
click at [49, 156] on span "Profiles" at bounding box center [51, 154] width 26 height 10
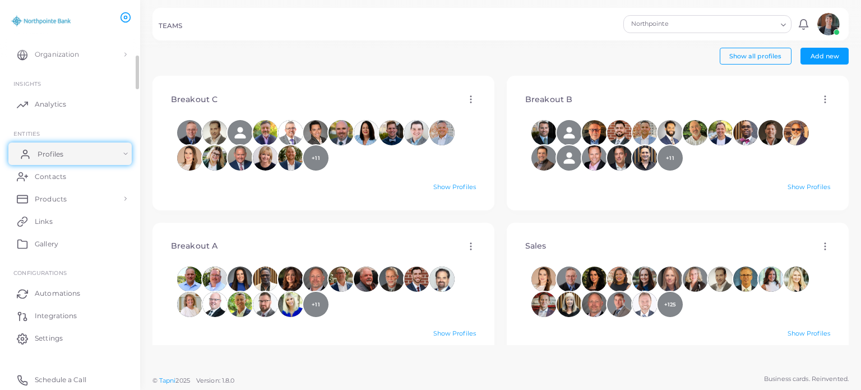
click at [49, 156] on span "Profiles" at bounding box center [51, 154] width 26 height 10
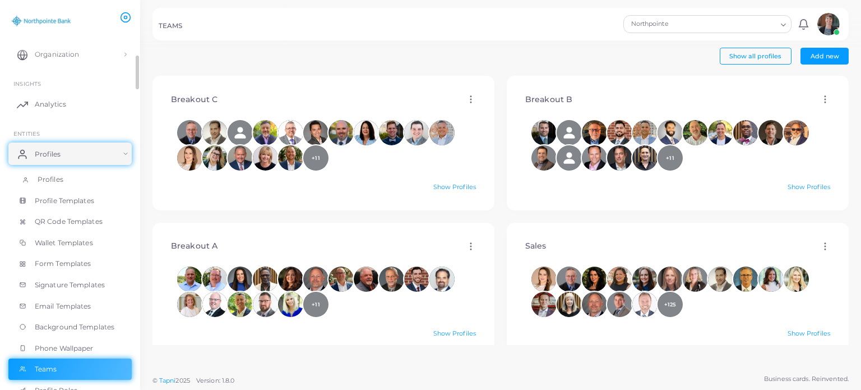
click at [43, 180] on span "Profiles" at bounding box center [51, 179] width 26 height 10
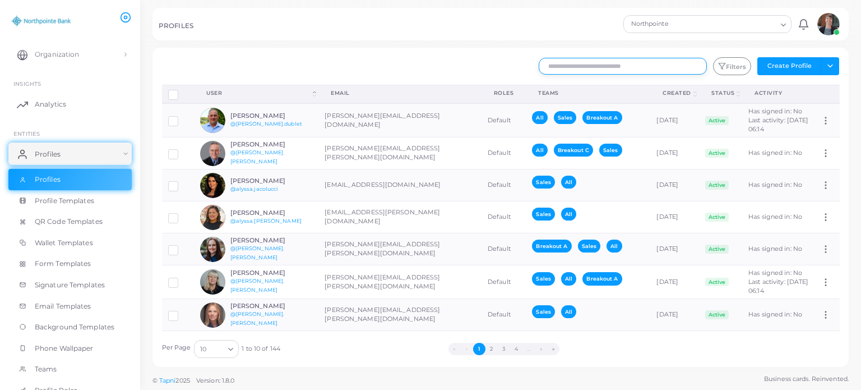
click at [566, 66] on input "text" at bounding box center [623, 66] width 168 height 17
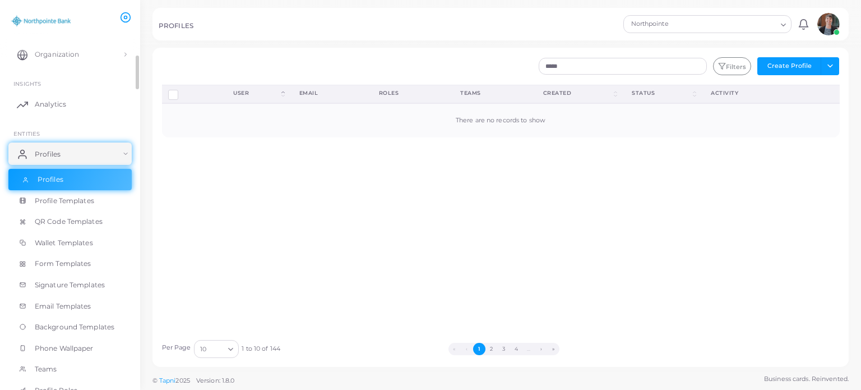
click at [52, 175] on span "Profiles" at bounding box center [51, 179] width 26 height 10
click at [576, 68] on input "*****" at bounding box center [623, 66] width 168 height 17
type input "*"
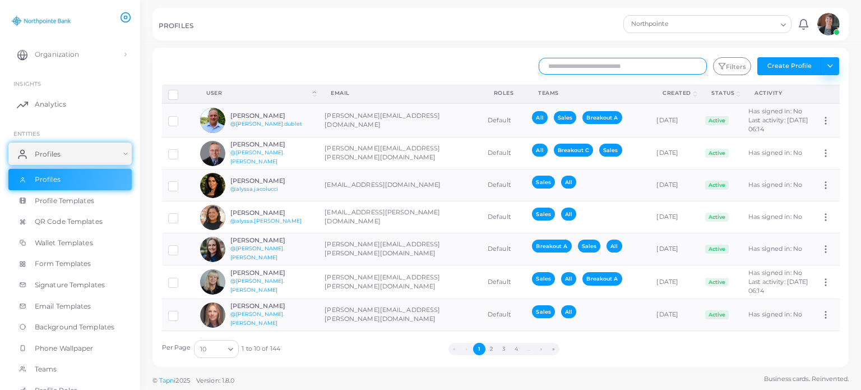
click at [828, 60] on button "Toggle dropdown" at bounding box center [830, 66] width 18 height 18
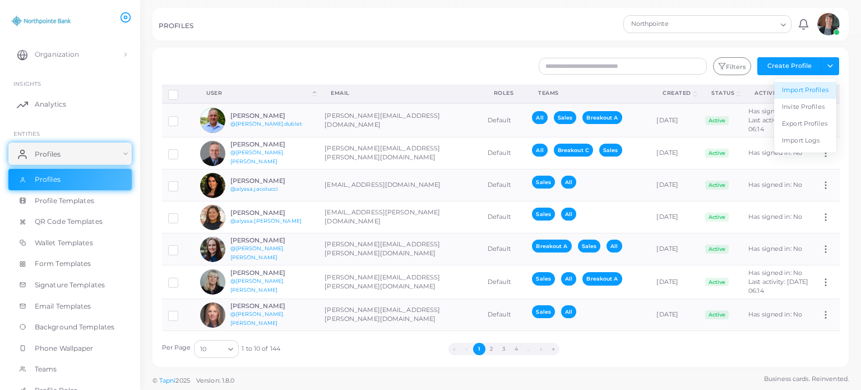
click at [809, 89] on link "Import Profiles" at bounding box center [805, 90] width 62 height 17
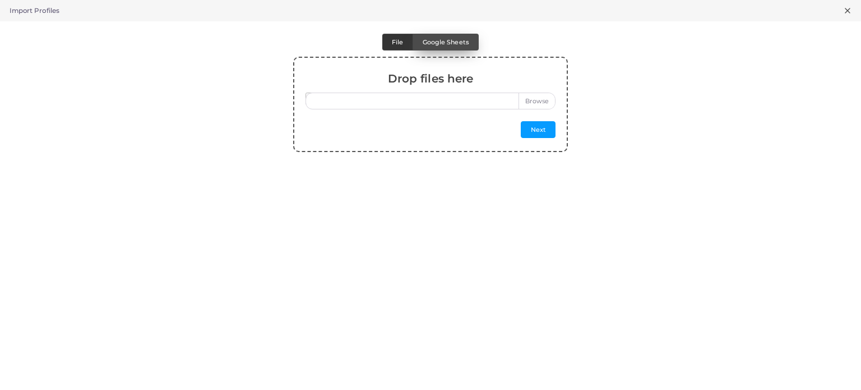
click at [464, 38] on span "Google Sheets" at bounding box center [446, 42] width 47 height 8
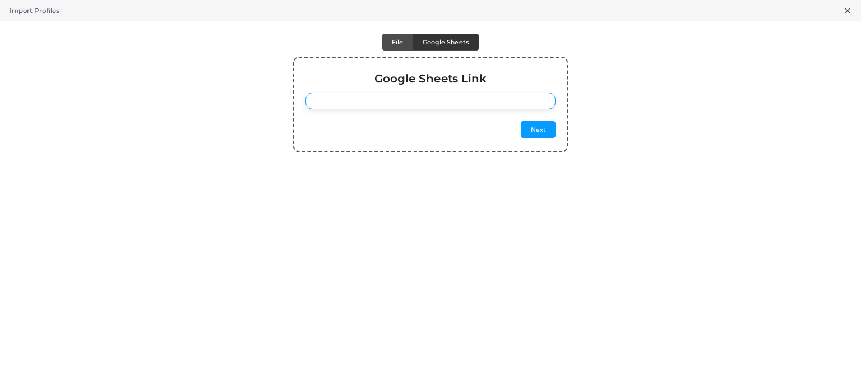
paste input "**********"
type input "**********"
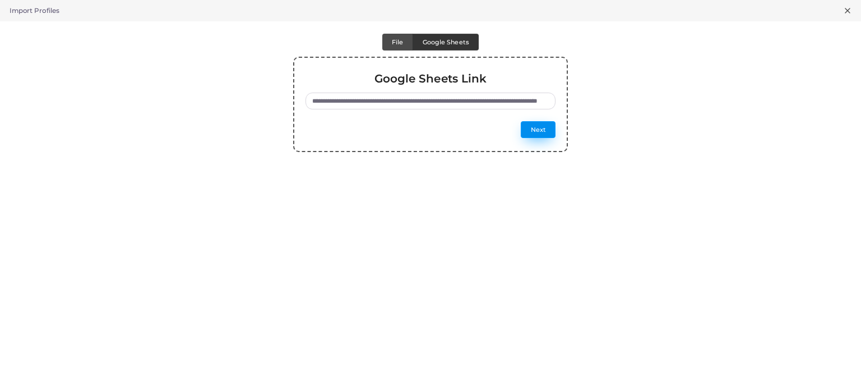
click at [529, 127] on button "Next" at bounding box center [538, 129] width 35 height 17
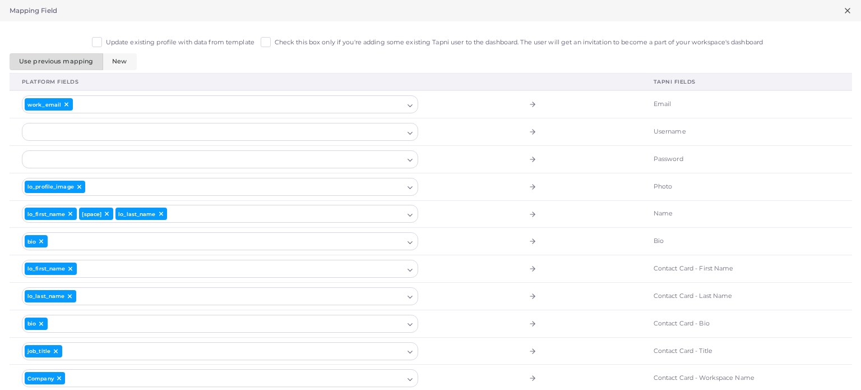
click at [106, 42] on label "Update existing profile with data from template" at bounding box center [180, 42] width 149 height 9
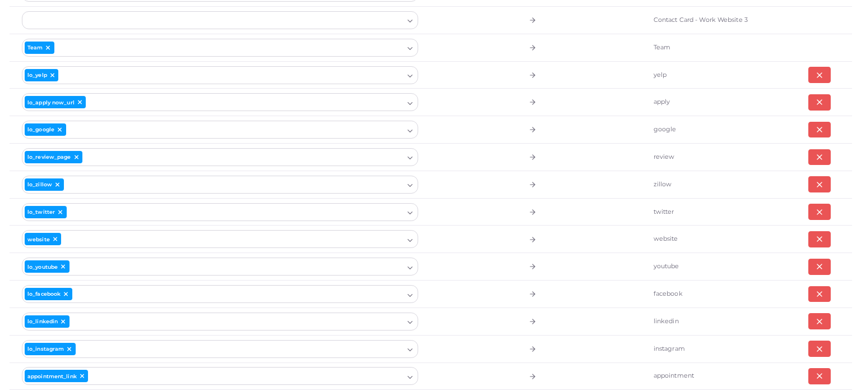
scroll to position [1220, 0]
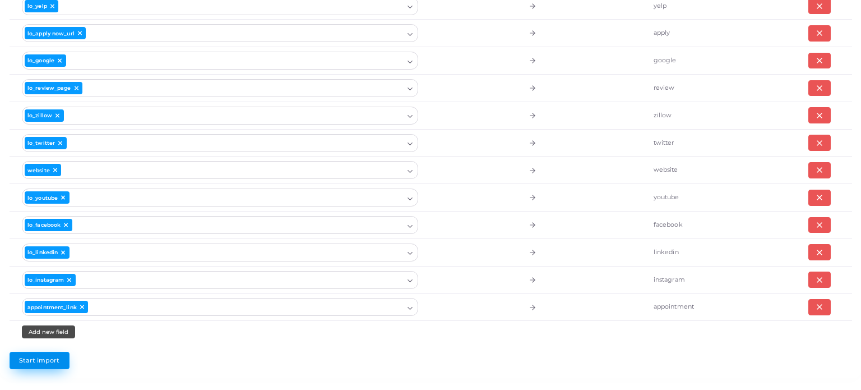
click at [34, 356] on span "Start import" at bounding box center [39, 360] width 40 height 8
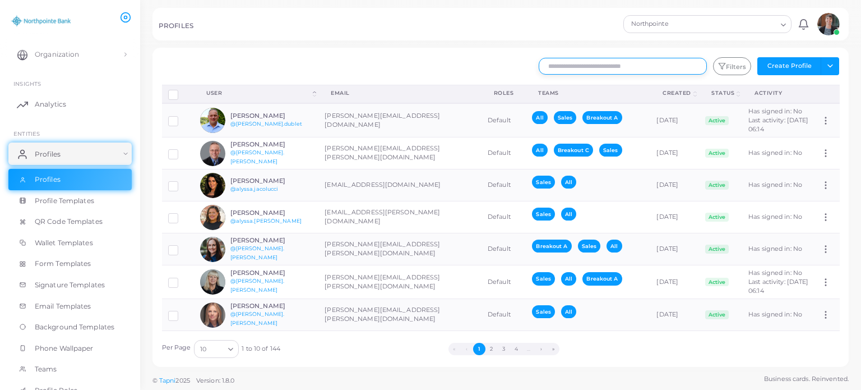
click at [552, 61] on input "text" at bounding box center [623, 66] width 168 height 17
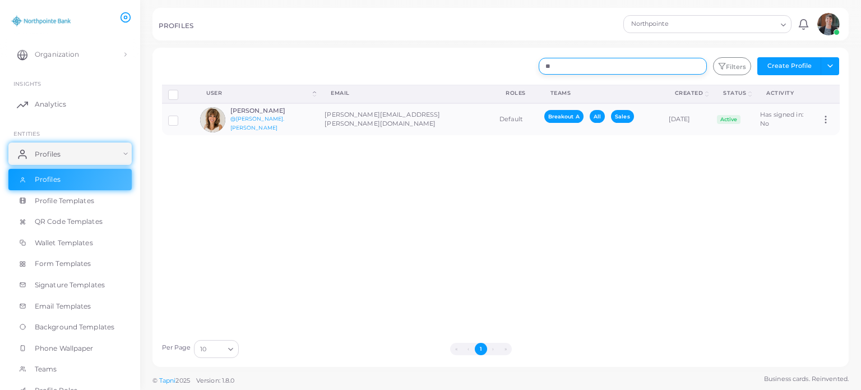
type input "*"
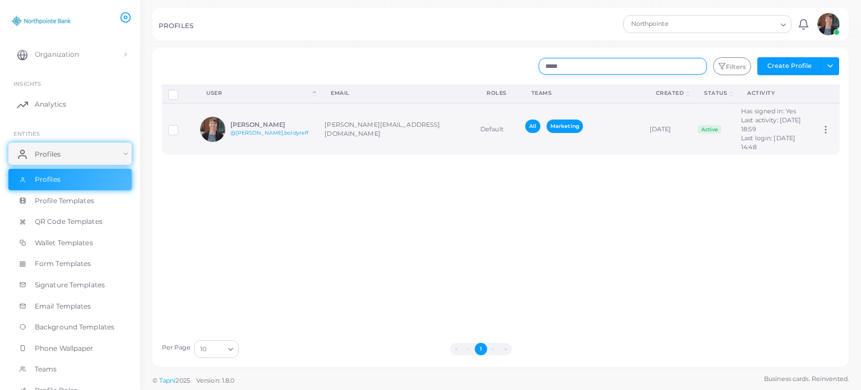
type input "*****"
click at [821, 124] on icon at bounding box center [826, 129] width 10 height 10
click at [809, 133] on span "Assign Product" at bounding box center [813, 137] width 47 height 9
click at [53, 367] on span "Teams" at bounding box center [49, 369] width 22 height 10
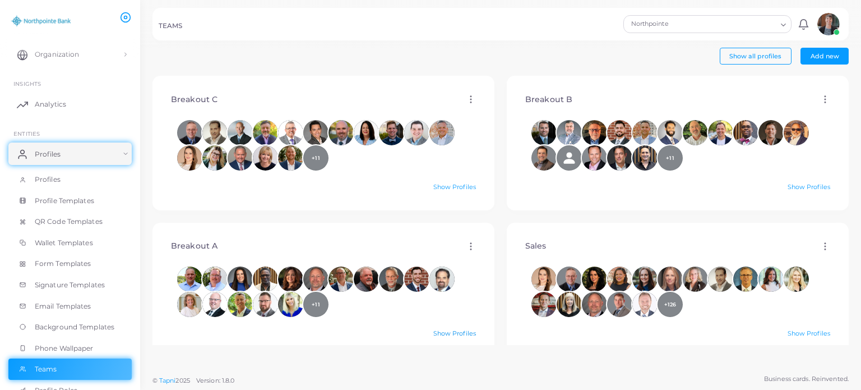
click at [438, 335] on link "Show Profiles" at bounding box center [454, 333] width 43 height 8
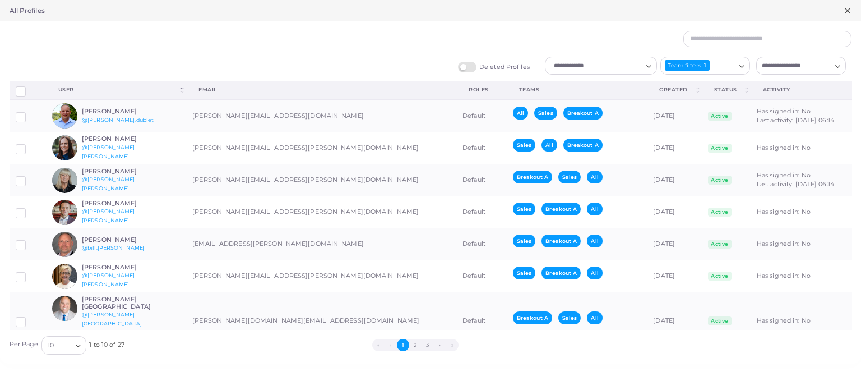
click at [841, 8] on div "All Profiles" at bounding box center [430, 10] width 861 height 21
click at [844, 11] on icon at bounding box center [847, 10] width 9 height 9
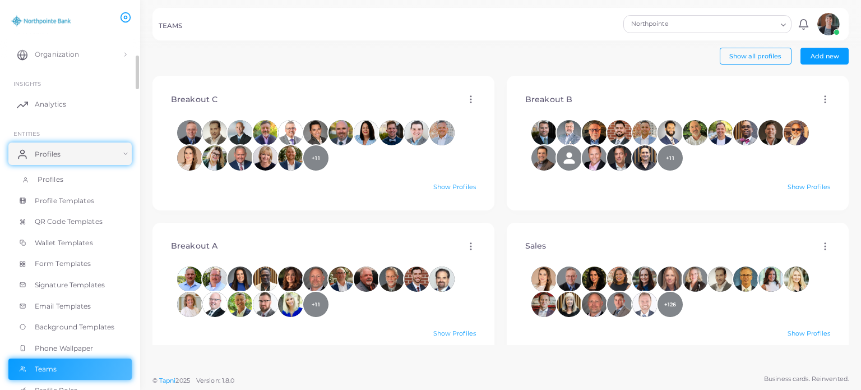
click at [61, 179] on span "Profiles" at bounding box center [51, 179] width 26 height 10
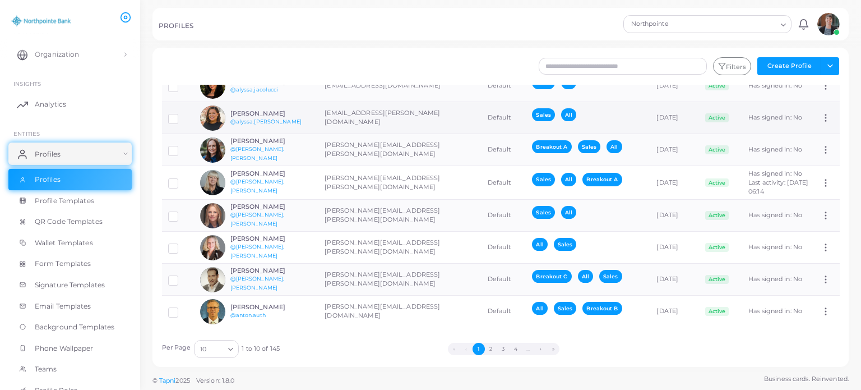
scroll to position [115, 0]
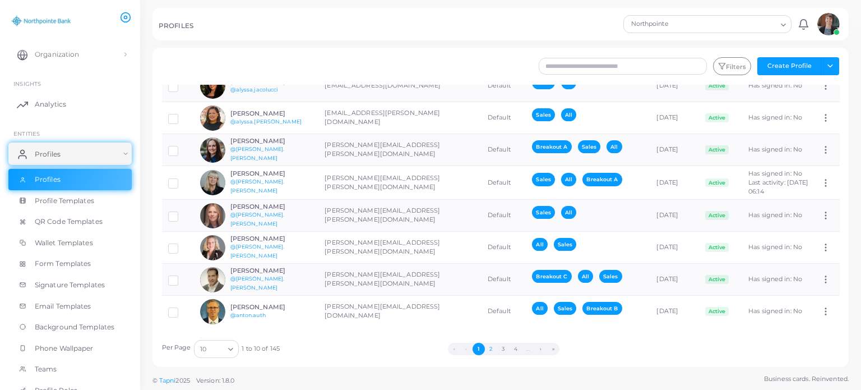
click at [493, 347] on button "2" at bounding box center [491, 348] width 12 height 12
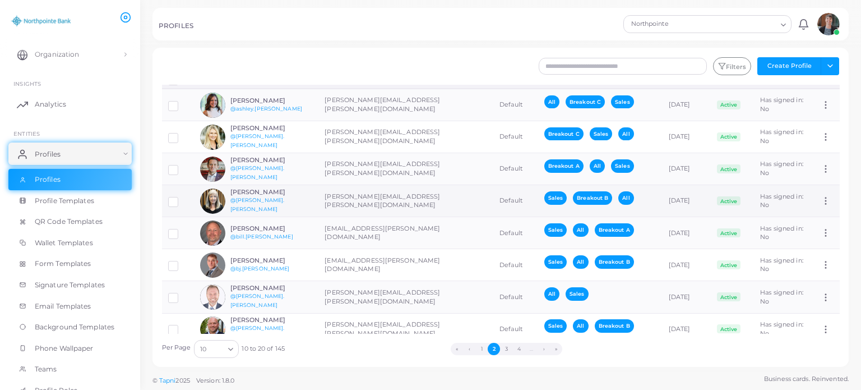
scroll to position [0, 0]
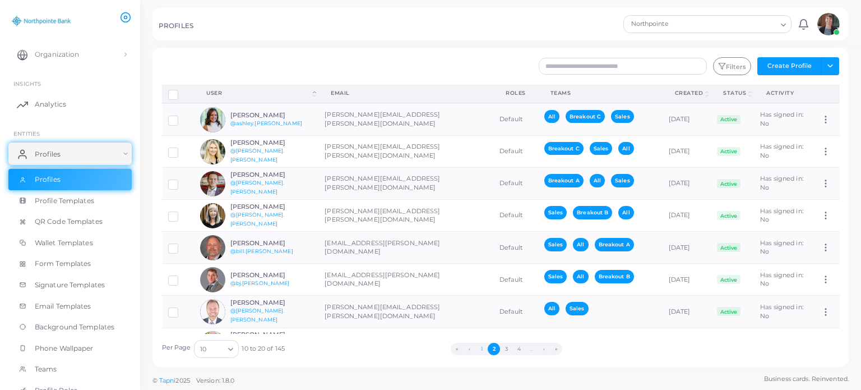
click at [480, 347] on button "1" at bounding box center [481, 348] width 12 height 12
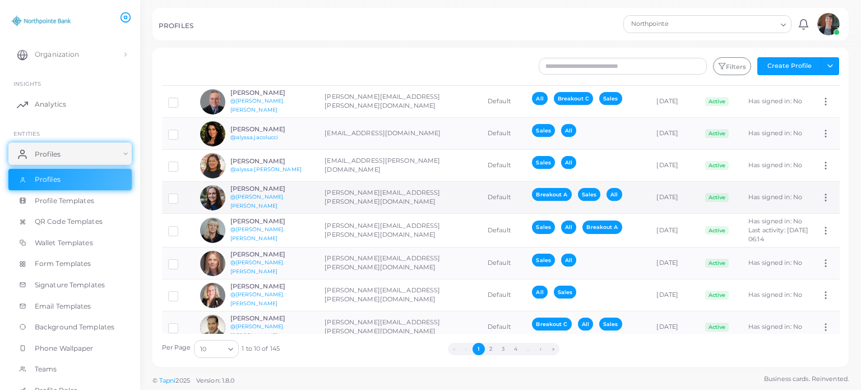
scroll to position [115, 0]
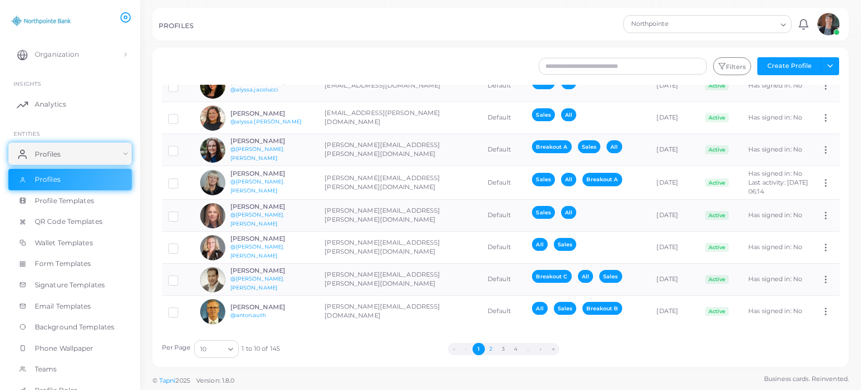
click at [490, 349] on button "2" at bounding box center [491, 348] width 12 height 12
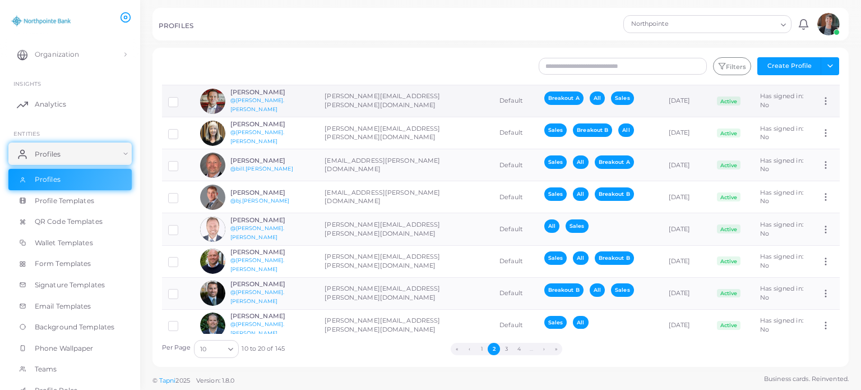
scroll to position [94, 0]
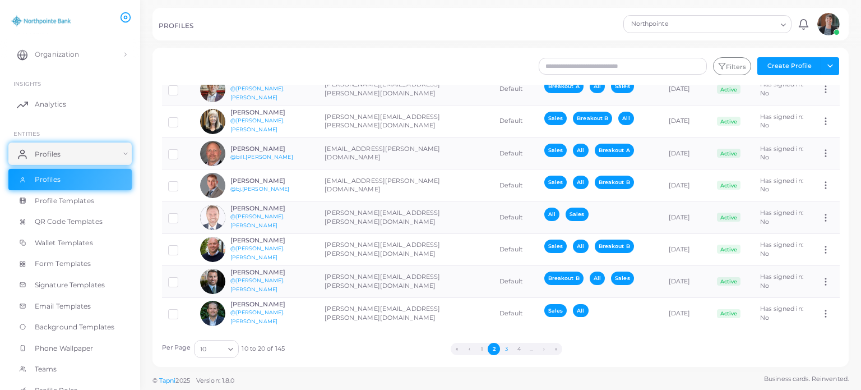
click at [507, 345] on button "3" at bounding box center [506, 348] width 12 height 12
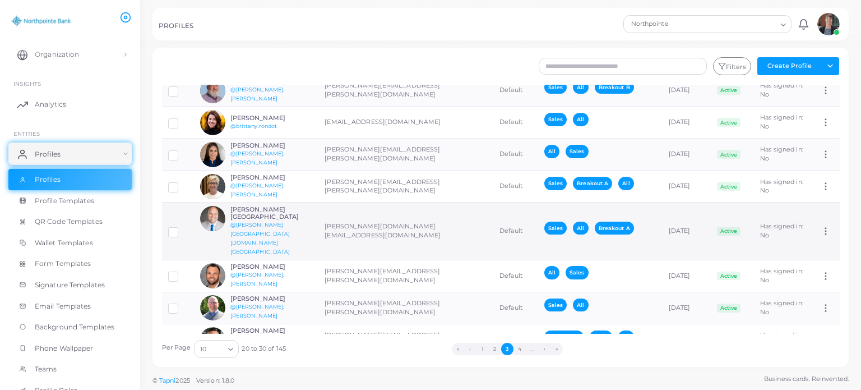
scroll to position [29, 0]
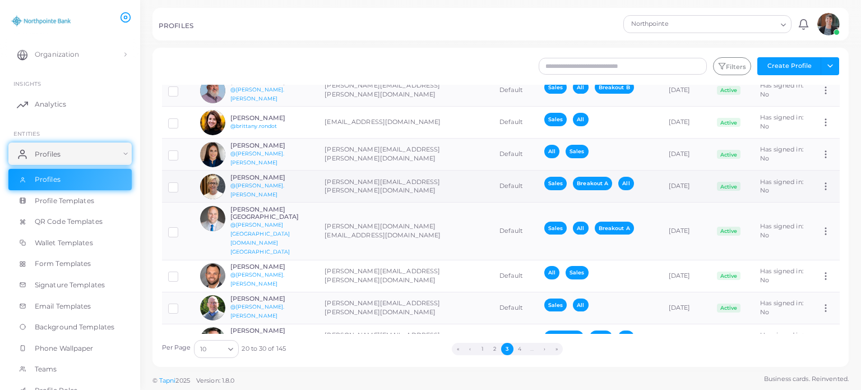
click at [821, 184] on icon at bounding box center [826, 186] width 10 height 10
click at [802, 197] on span "Assign Product" at bounding box center [813, 197] width 47 height 9
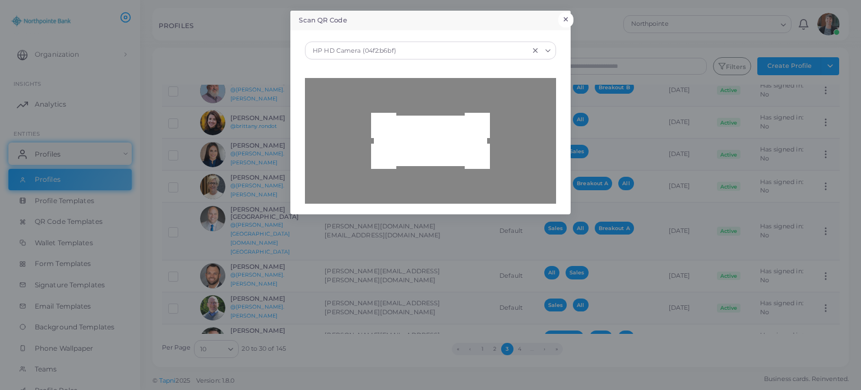
click at [566, 13] on button "×" at bounding box center [565, 19] width 15 height 15
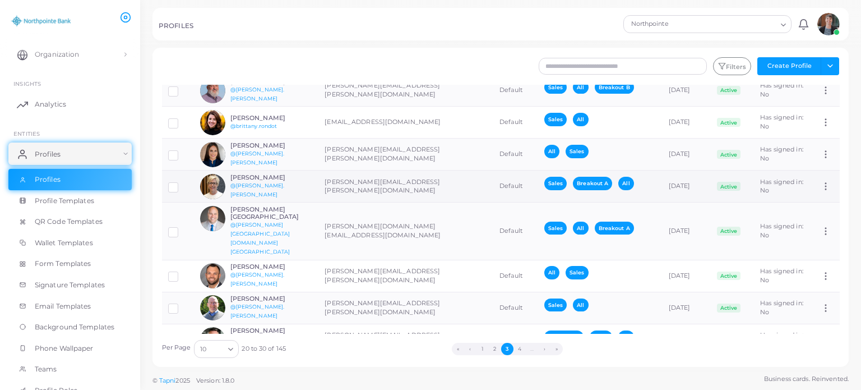
click at [821, 183] on icon at bounding box center [826, 186] width 10 height 10
click at [807, 194] on span "Assign Product" at bounding box center [813, 196] width 47 height 9
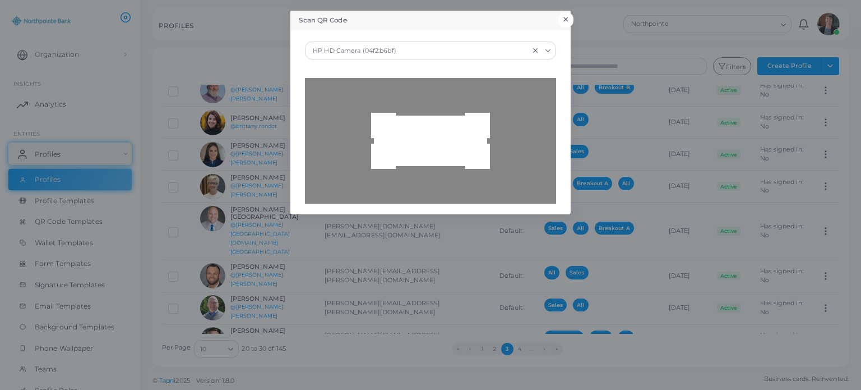
click at [565, 15] on button "×" at bounding box center [565, 19] width 15 height 15
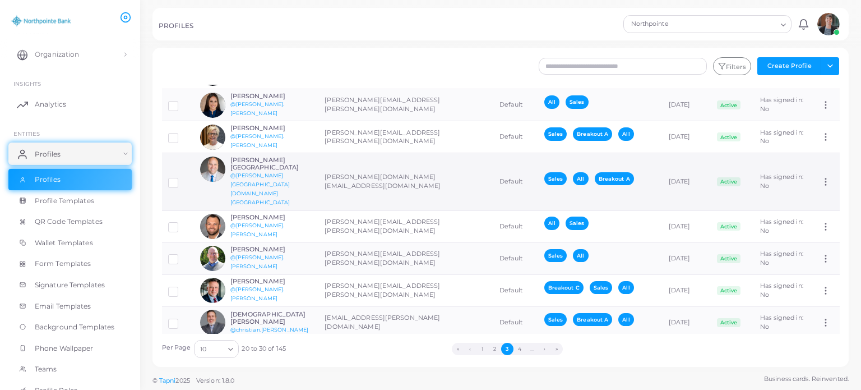
scroll to position [94, 0]
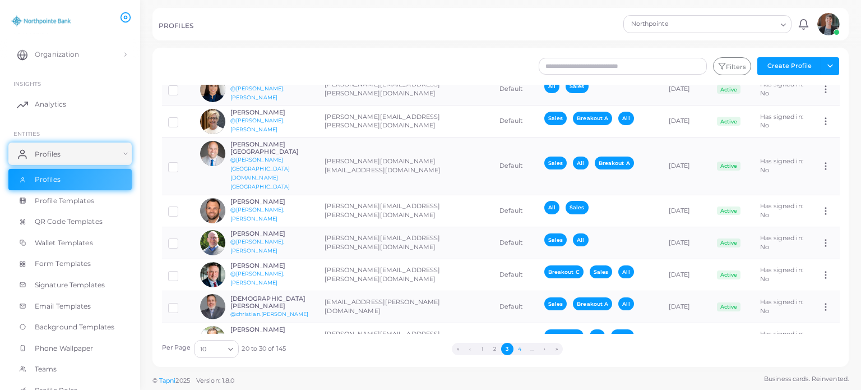
click at [521, 347] on button "4" at bounding box center [519, 348] width 12 height 12
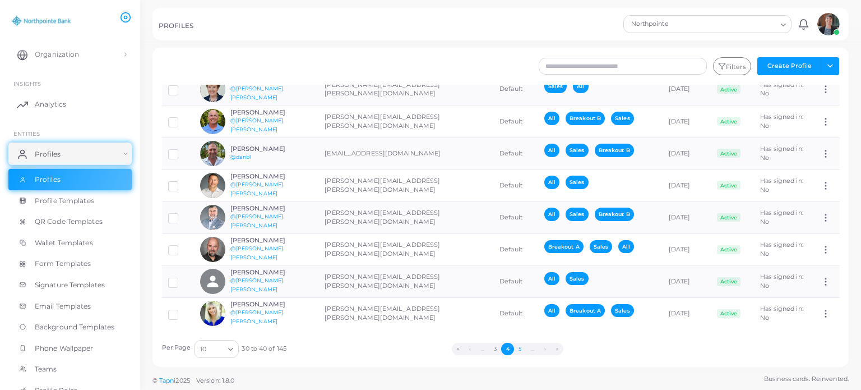
click at [523, 347] on button "5" at bounding box center [520, 348] width 12 height 12
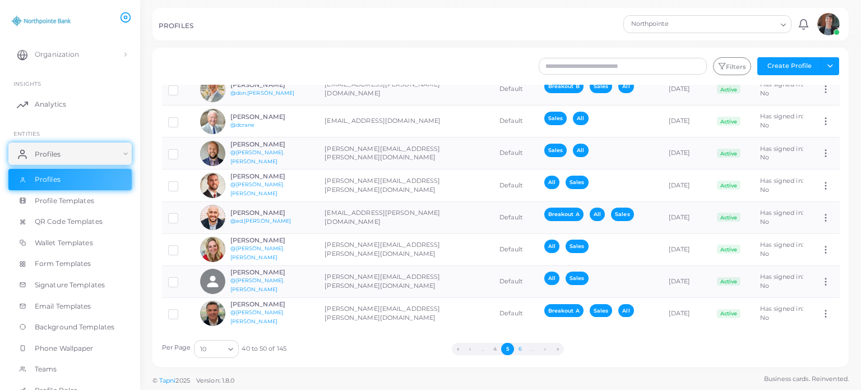
click at [519, 349] on button "6" at bounding box center [520, 348] width 12 height 12
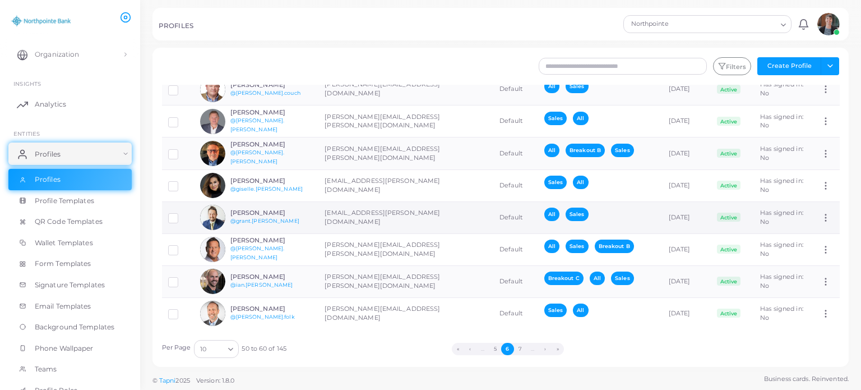
click at [258, 210] on h6 "[PERSON_NAME]" at bounding box center [271, 212] width 82 height 7
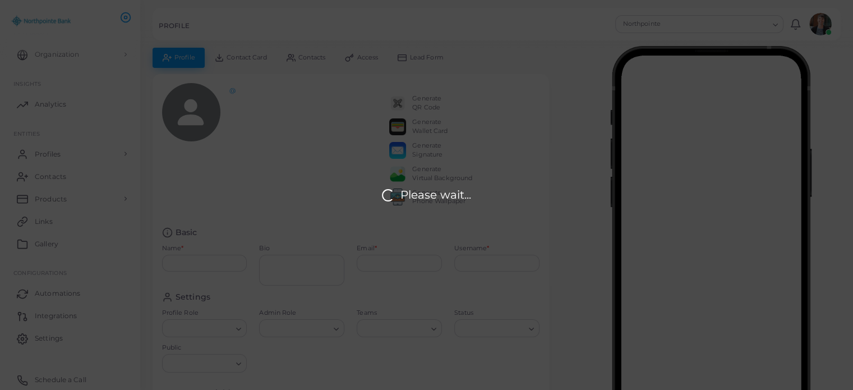
type input "**********"
type textarea "**********"
type input "**********"
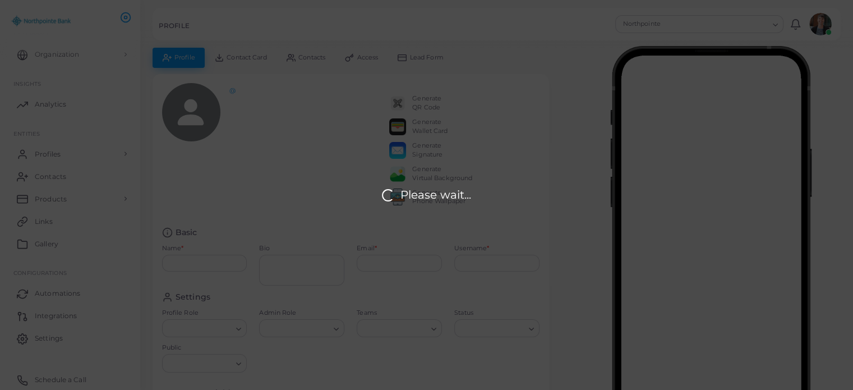
type input "**********"
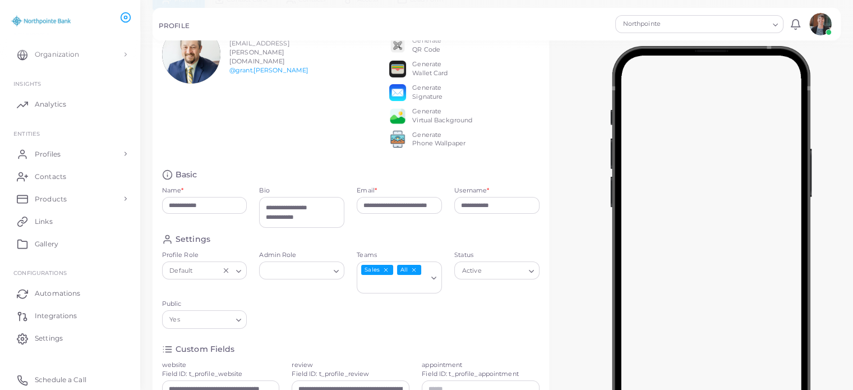
scroll to position [58, 0]
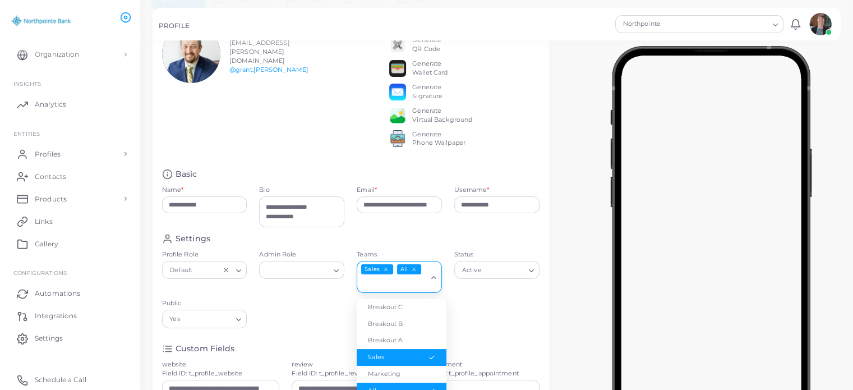
click at [382, 290] on input "Teams" at bounding box center [392, 283] width 68 height 12
click at [382, 344] on li "Breakout A" at bounding box center [401, 340] width 90 height 17
click at [382, 344] on form "**********" at bounding box center [351, 350] width 378 height 362
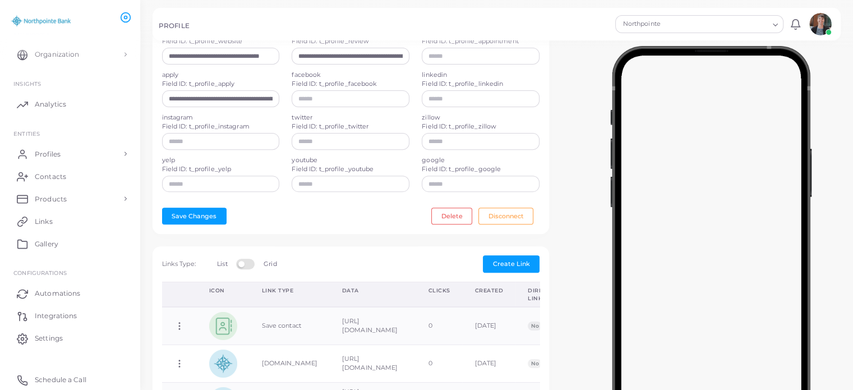
scroll to position [65, 0]
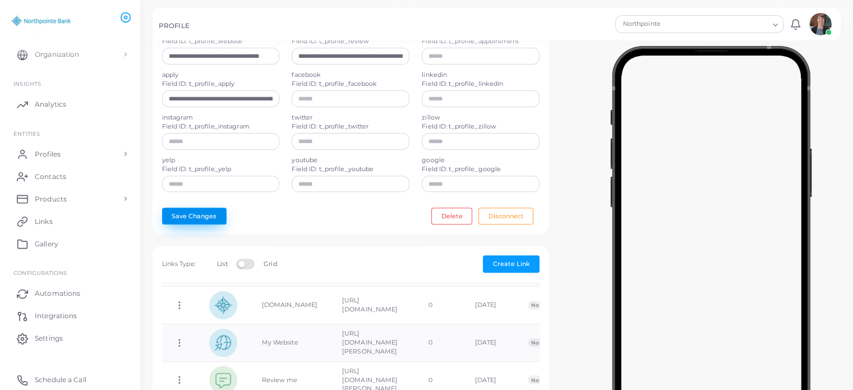
click at [199, 220] on button "Save Changes" at bounding box center [194, 215] width 64 height 17
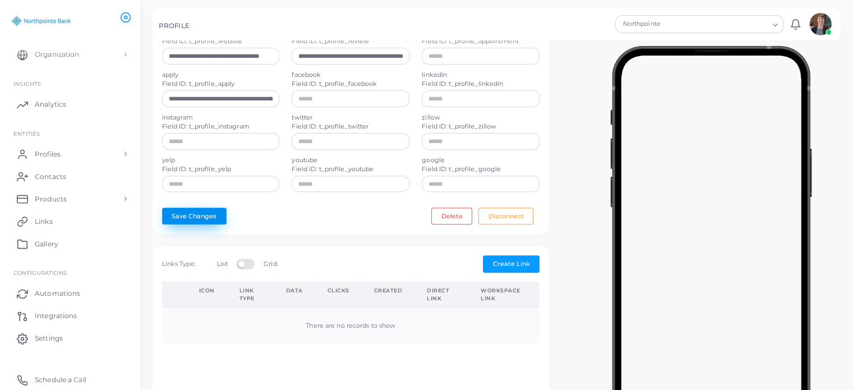
scroll to position [0, 0]
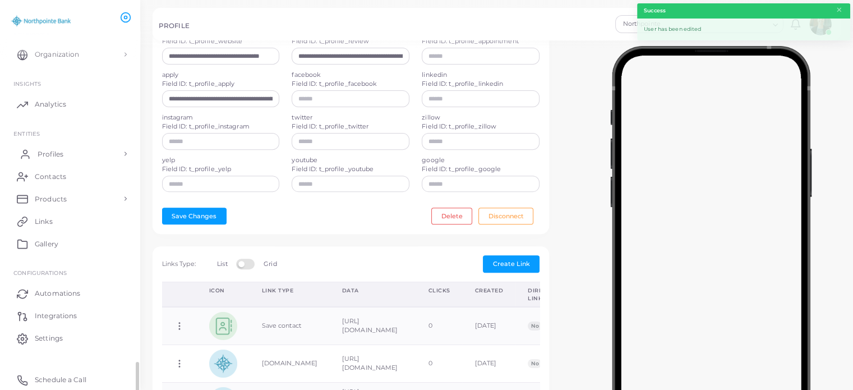
click at [55, 154] on span "Profiles" at bounding box center [51, 154] width 26 height 10
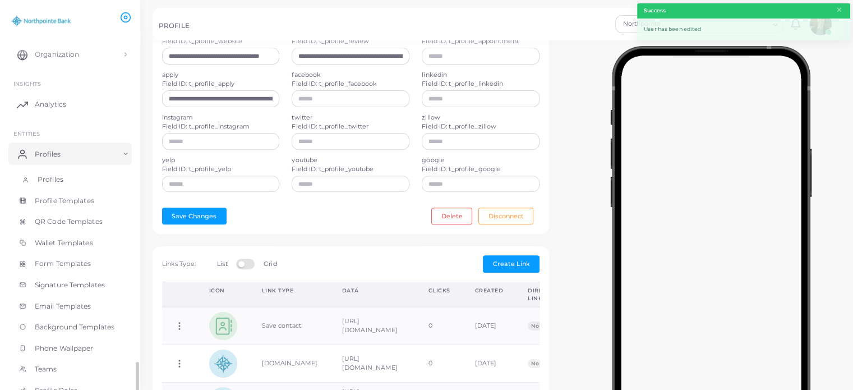
click at [49, 175] on span "Profiles" at bounding box center [51, 179] width 26 height 10
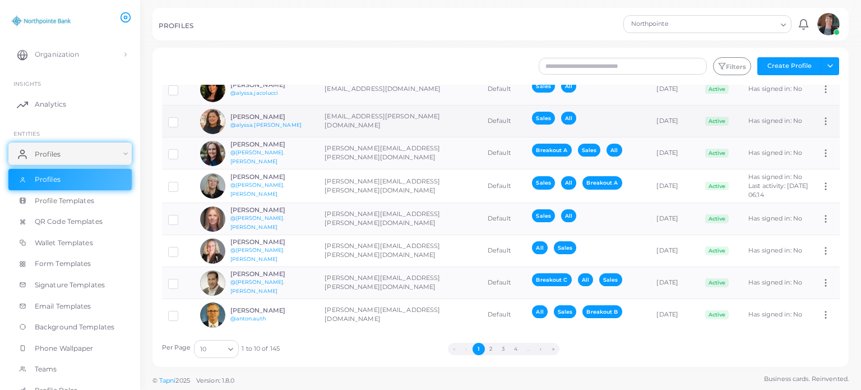
scroll to position [96, 0]
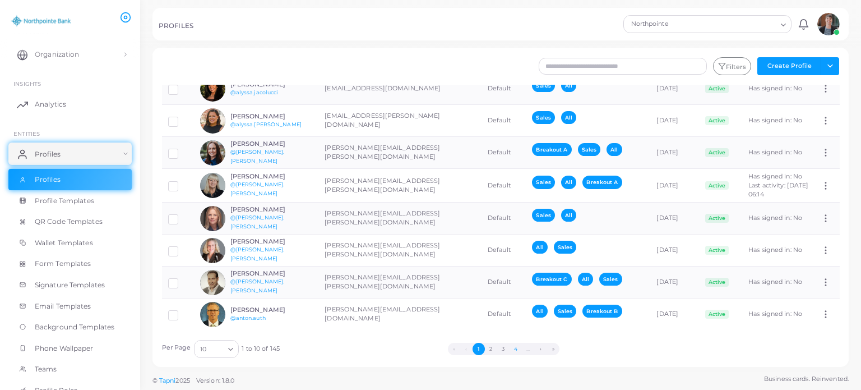
click at [516, 348] on button "4" at bounding box center [515, 348] width 12 height 12
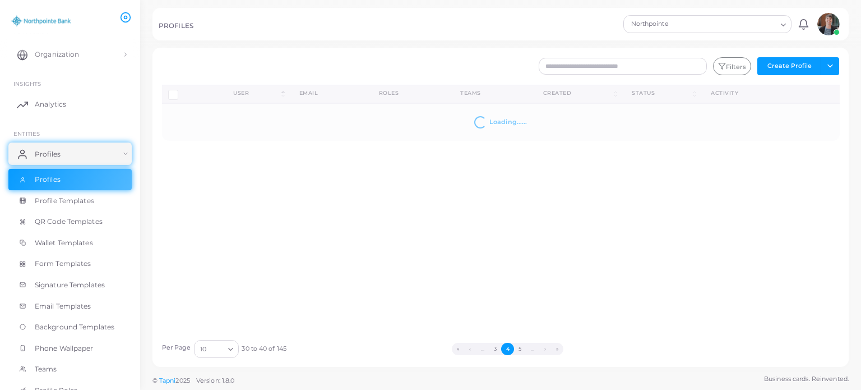
click at [516, 348] on button "5" at bounding box center [520, 348] width 12 height 12
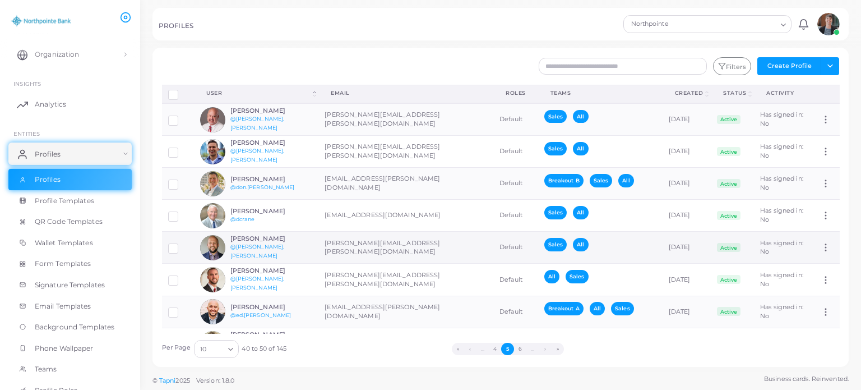
scroll to position [94, 0]
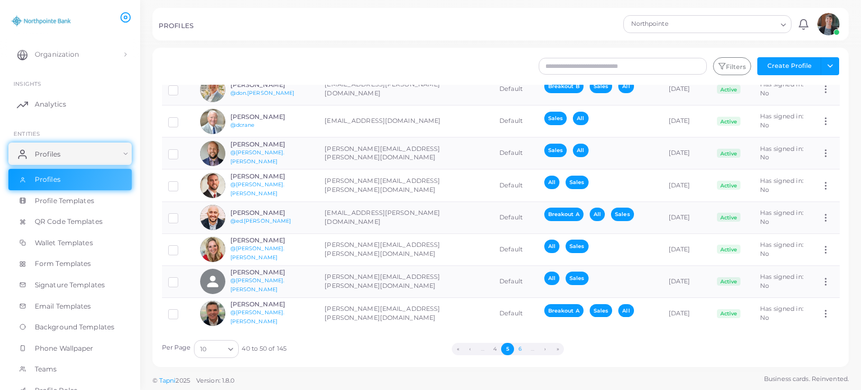
click at [520, 349] on button "6" at bounding box center [520, 348] width 12 height 12
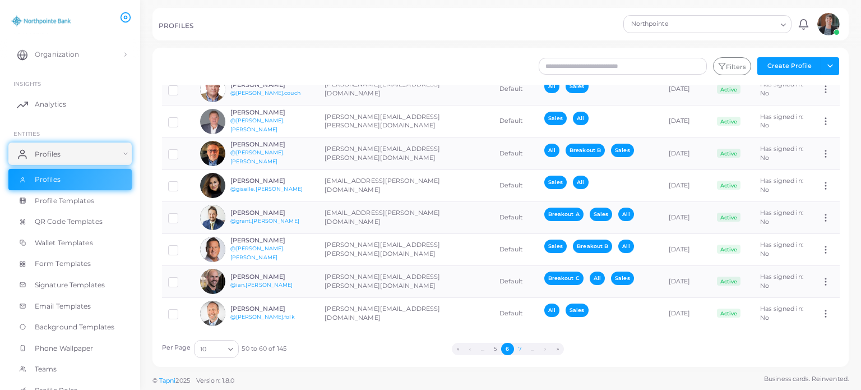
click at [520, 347] on button "7" at bounding box center [520, 348] width 12 height 12
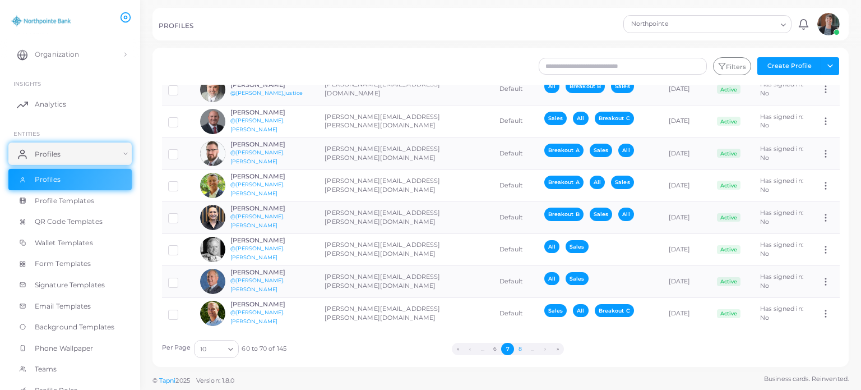
click at [522, 346] on button "8" at bounding box center [520, 348] width 12 height 12
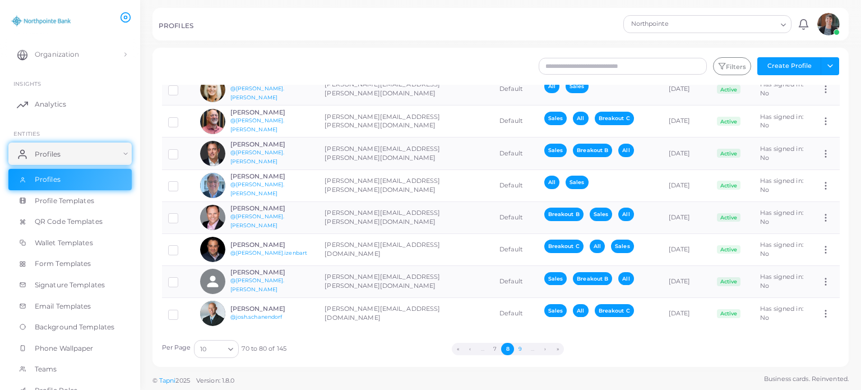
click at [522, 346] on button "9" at bounding box center [520, 348] width 12 height 12
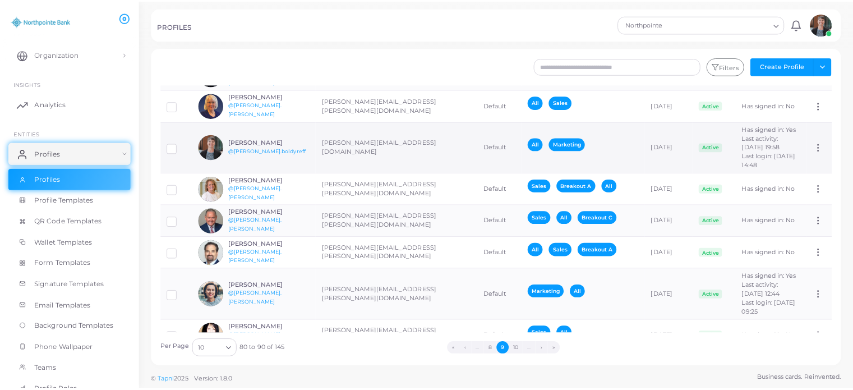
scroll to position [112, 0]
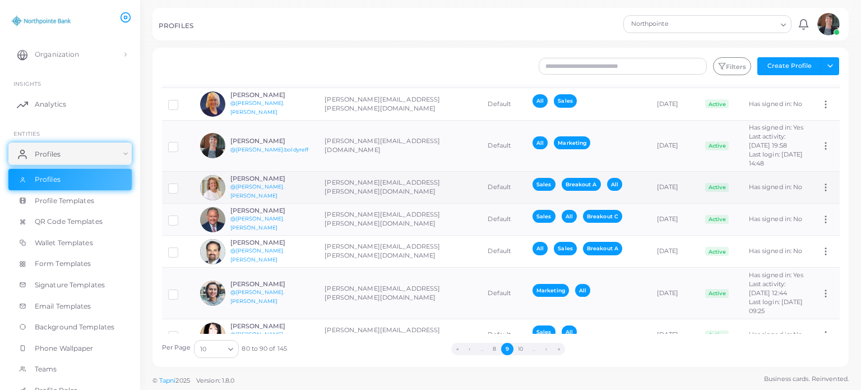
click at [821, 192] on icon at bounding box center [826, 187] width 10 height 10
click at [743, 187] on td "Has signed in: No" at bounding box center [779, 188] width 72 height 32
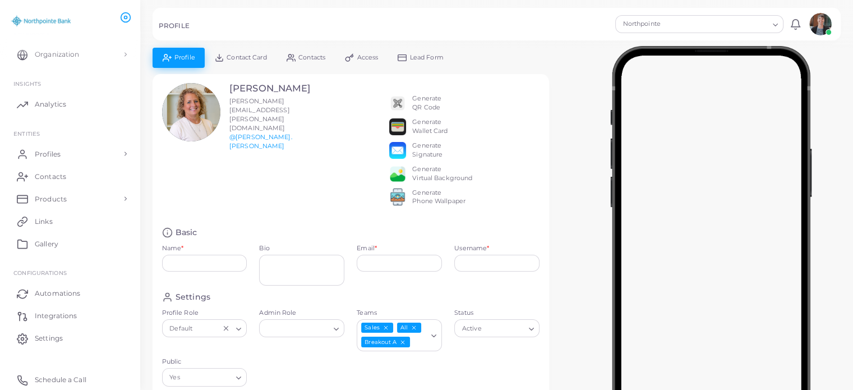
type input "*********"
type textarea "**********"
type input "**********"
type input "*********"
type input "**********"
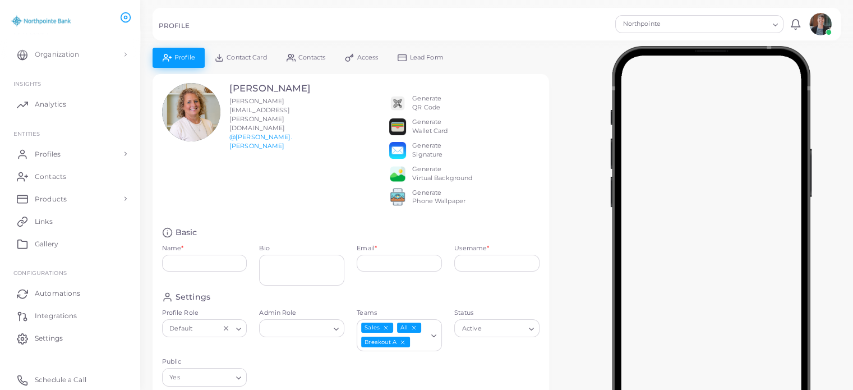
type input "**********"
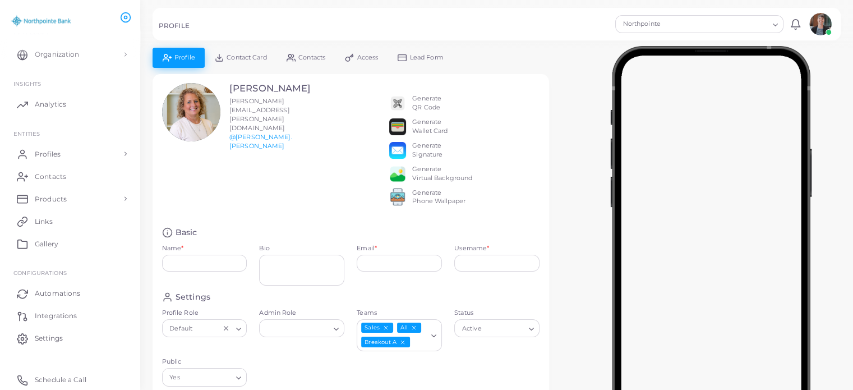
type input "**********"
click at [52, 155] on span "Profiles" at bounding box center [51, 154] width 26 height 10
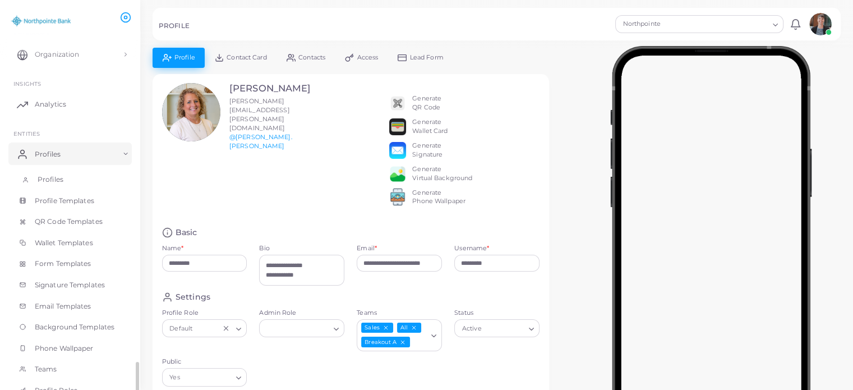
click at [43, 182] on span "Profiles" at bounding box center [51, 179] width 26 height 10
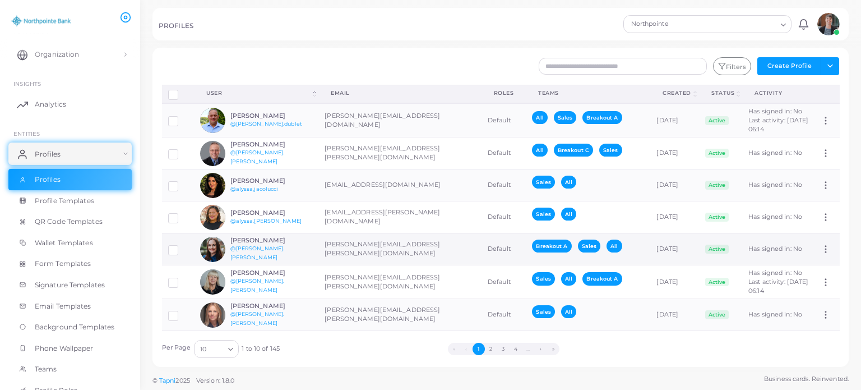
scroll to position [115, 0]
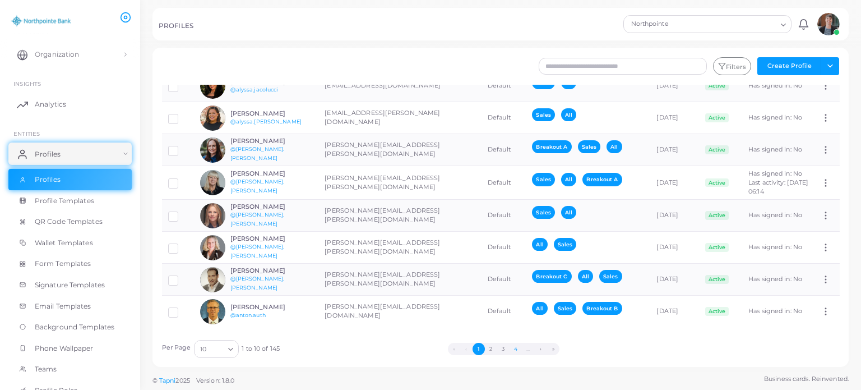
click at [513, 349] on button "4" at bounding box center [515, 348] width 12 height 12
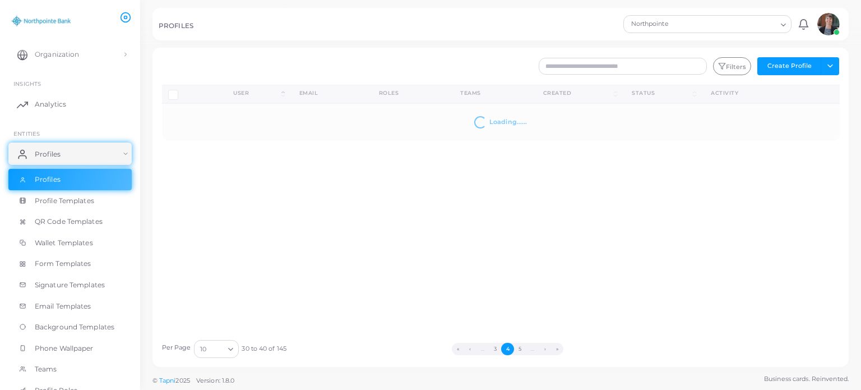
scroll to position [0, 0]
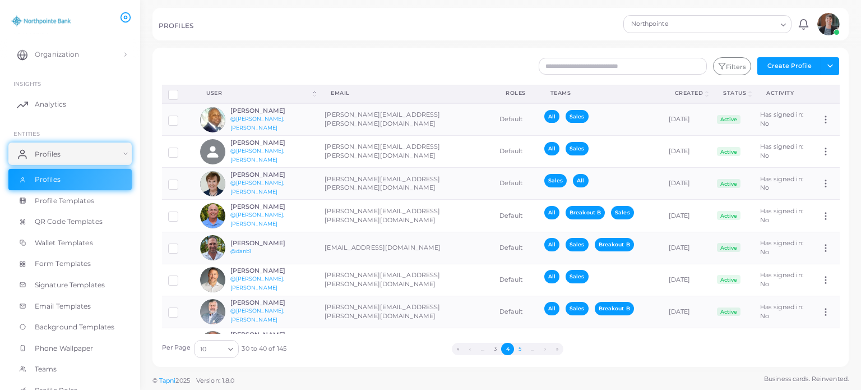
click at [522, 349] on button "5" at bounding box center [520, 348] width 12 height 12
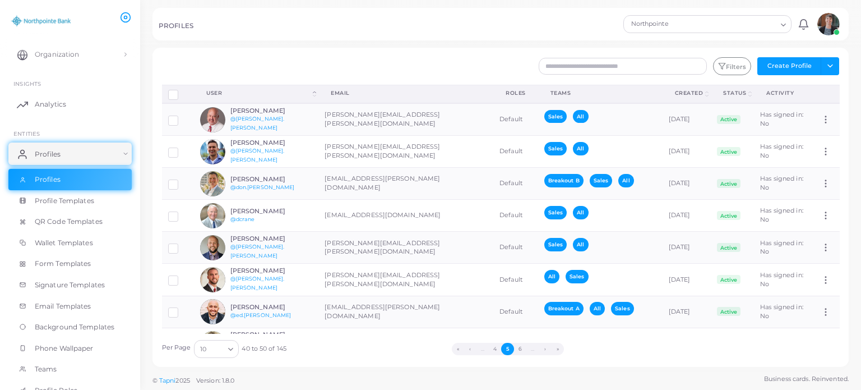
click at [522, 349] on button "6" at bounding box center [520, 348] width 12 height 12
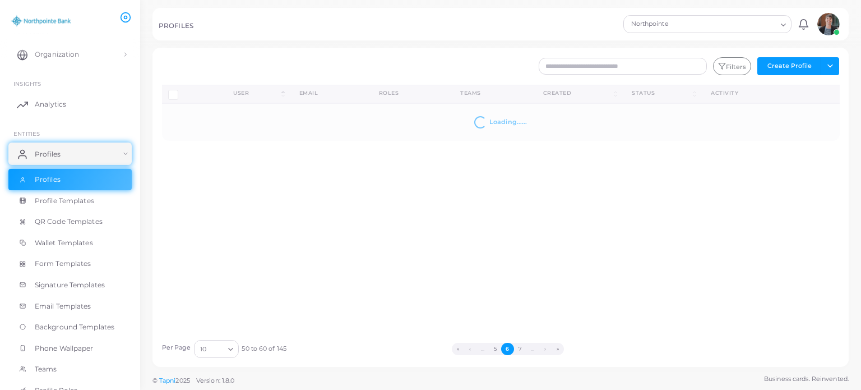
click at [522, 349] on button "7" at bounding box center [520, 348] width 12 height 12
click at [522, 349] on button "8" at bounding box center [520, 348] width 12 height 12
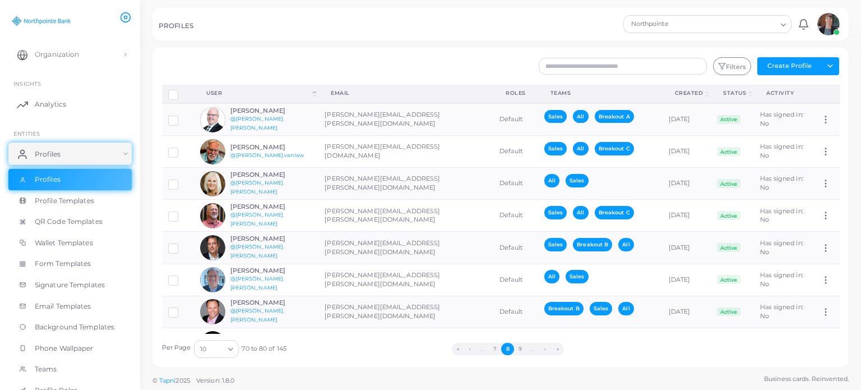
click at [522, 349] on button "9" at bounding box center [520, 348] width 12 height 12
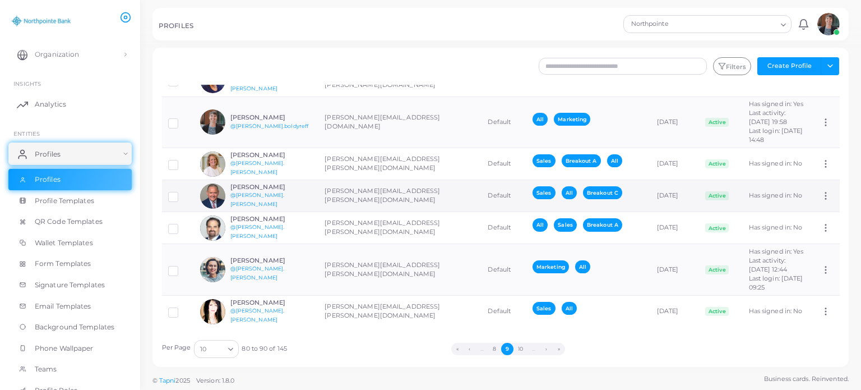
scroll to position [151, 0]
click at [520, 345] on button "10" at bounding box center [520, 348] width 14 height 12
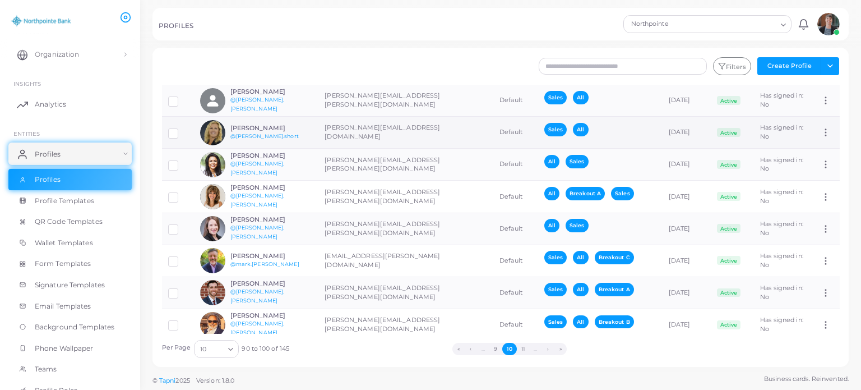
scroll to position [94, 0]
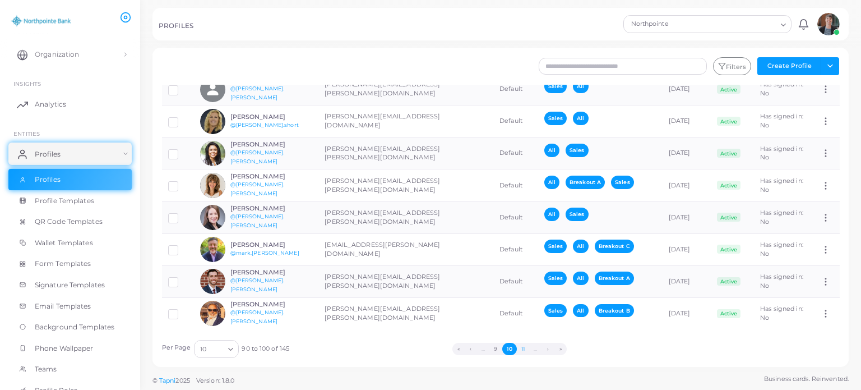
click at [523, 349] on button "11" at bounding box center [523, 348] width 12 height 12
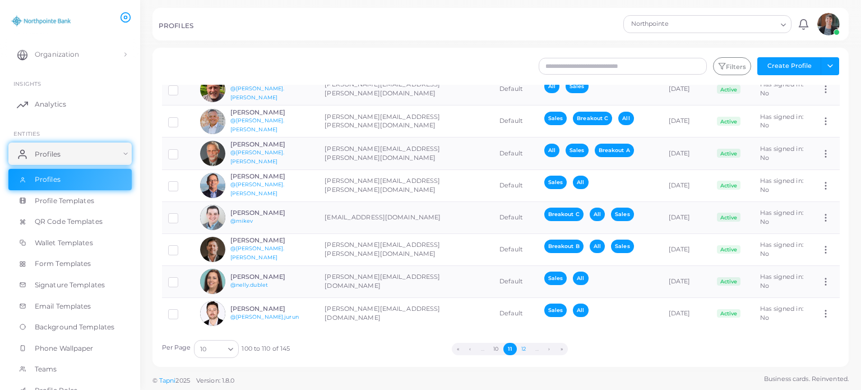
click at [525, 348] on button "12" at bounding box center [523, 348] width 13 height 12
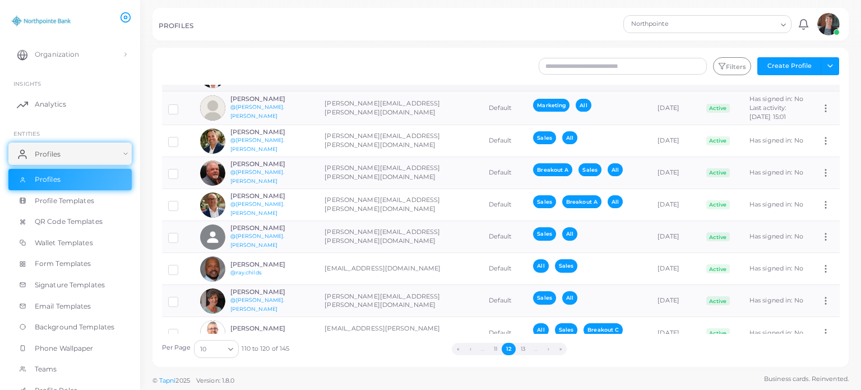
scroll to position [96, 0]
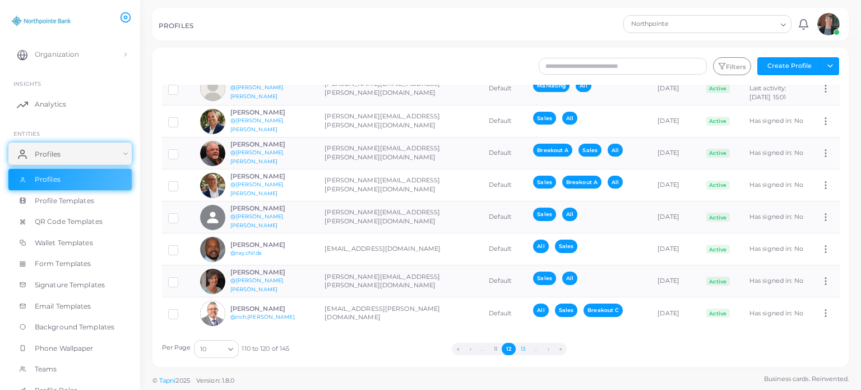
click at [521, 345] on button "13" at bounding box center [522, 348] width 13 height 12
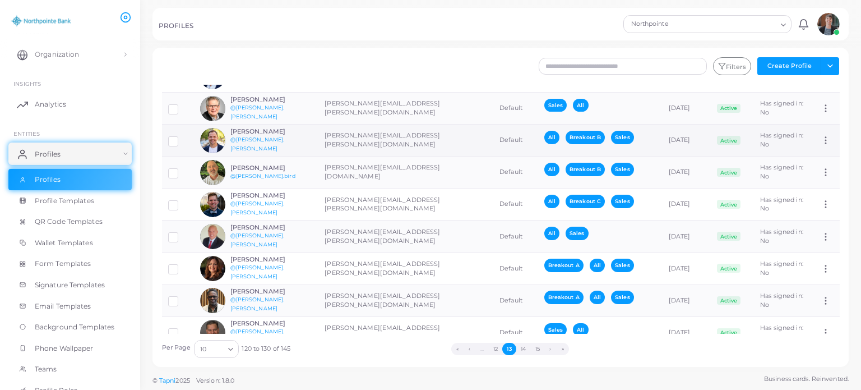
scroll to position [94, 0]
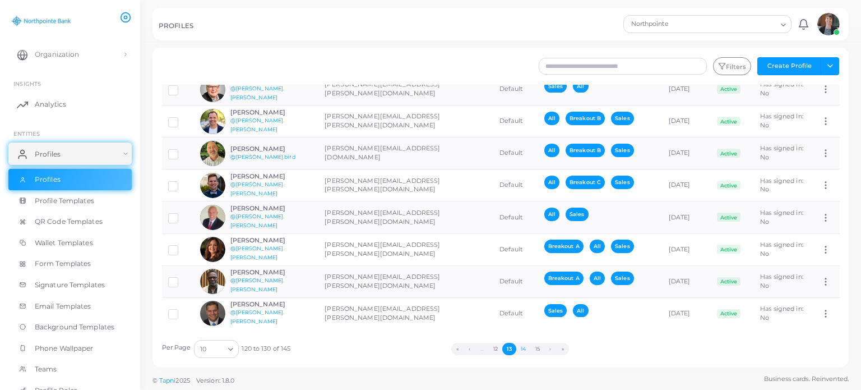
click at [522, 346] on button "14" at bounding box center [523, 348] width 14 height 12
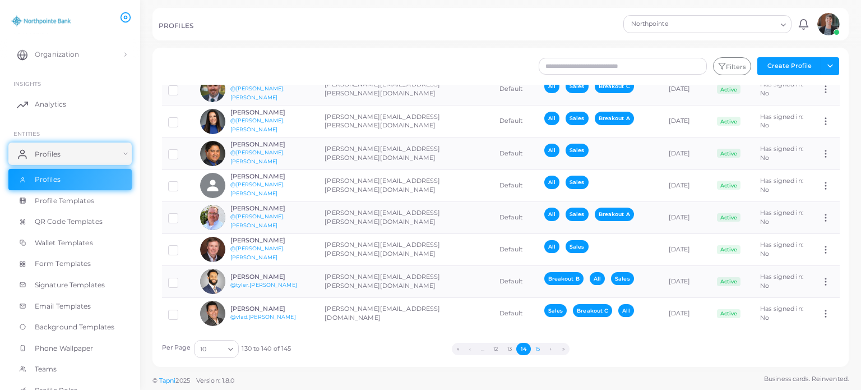
click at [540, 349] on button "15" at bounding box center [537, 348] width 13 height 12
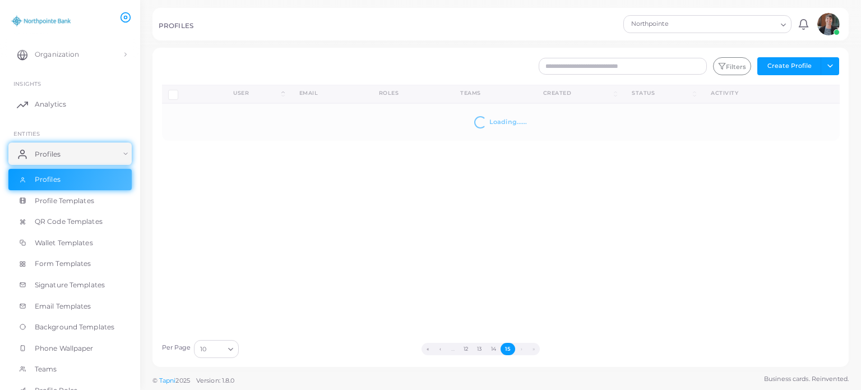
scroll to position [0, 0]
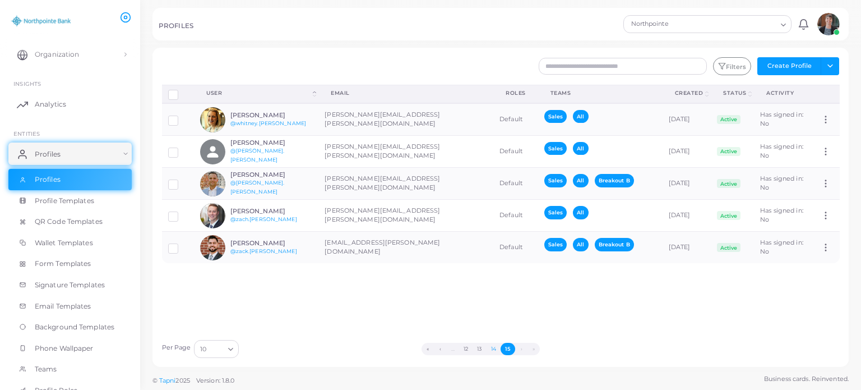
click at [492, 348] on button "14" at bounding box center [494, 348] width 14 height 12
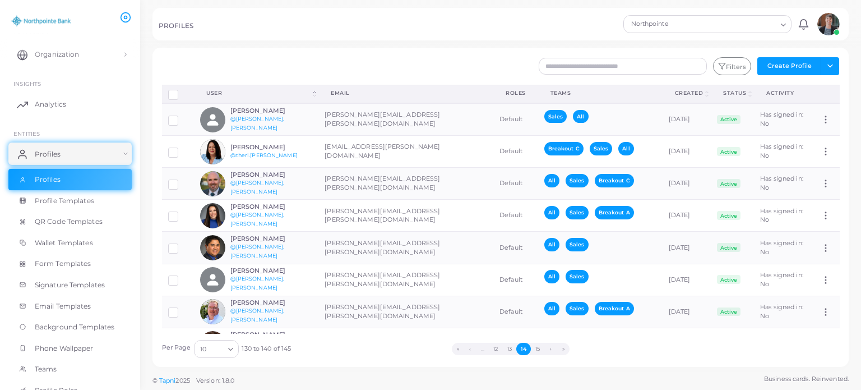
drag, startPoint x: 492, startPoint y: 348, endPoint x: 370, endPoint y: 370, distance: 124.2
click at [370, 370] on footer "© Tapni 2025 Version: 1.8.0 Business cards. Reinvented." at bounding box center [500, 379] width 721 height 21
